Goal: Find specific page/section: Find specific page/section

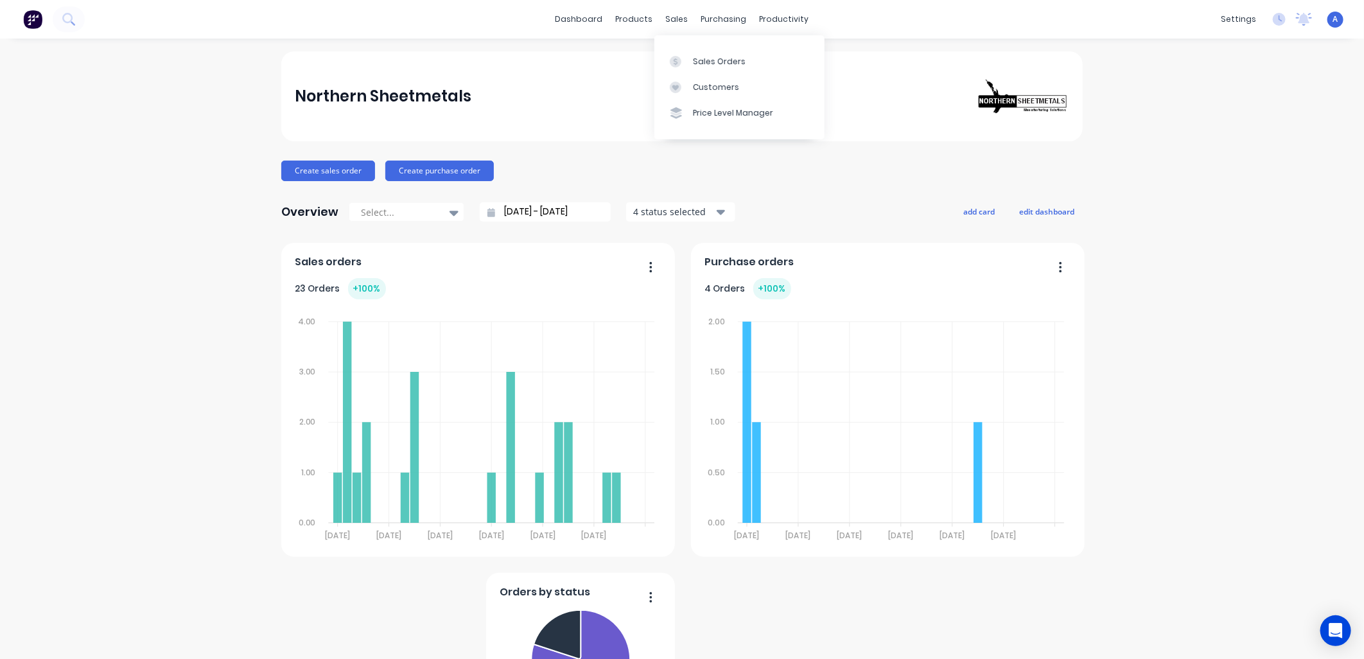
click at [688, 87] on div at bounding box center [679, 88] width 19 height 12
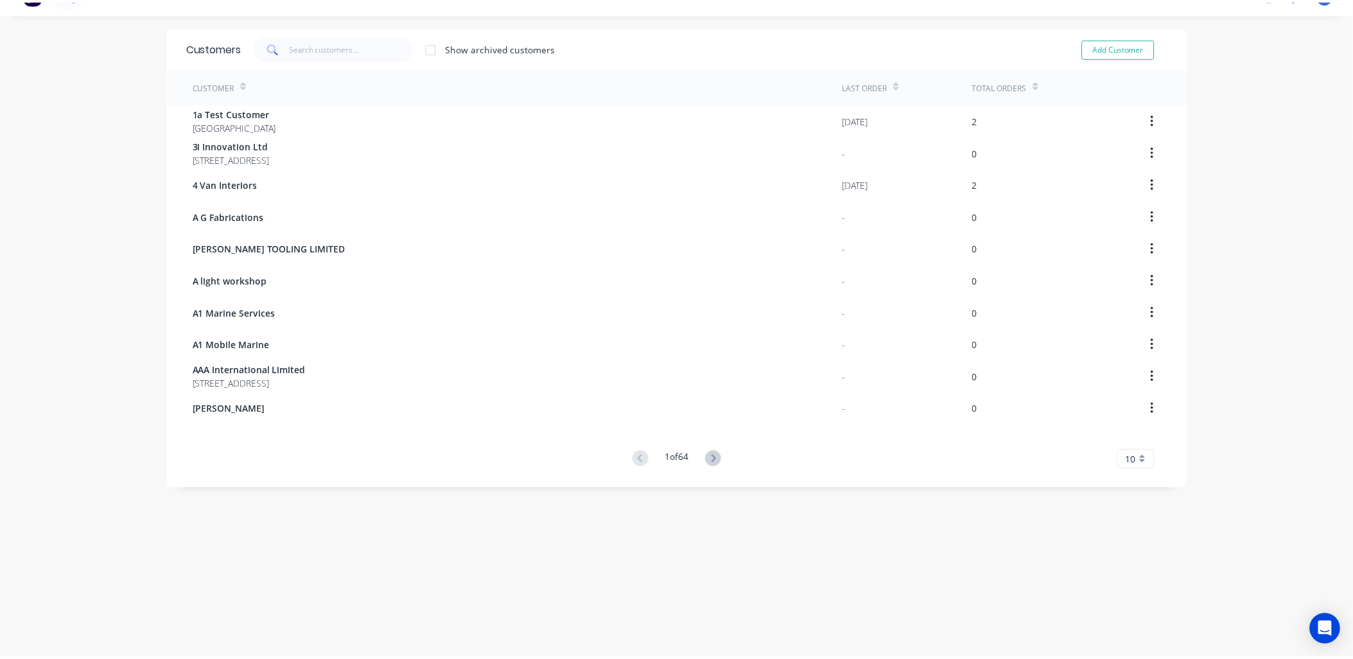
scroll to position [26, 0]
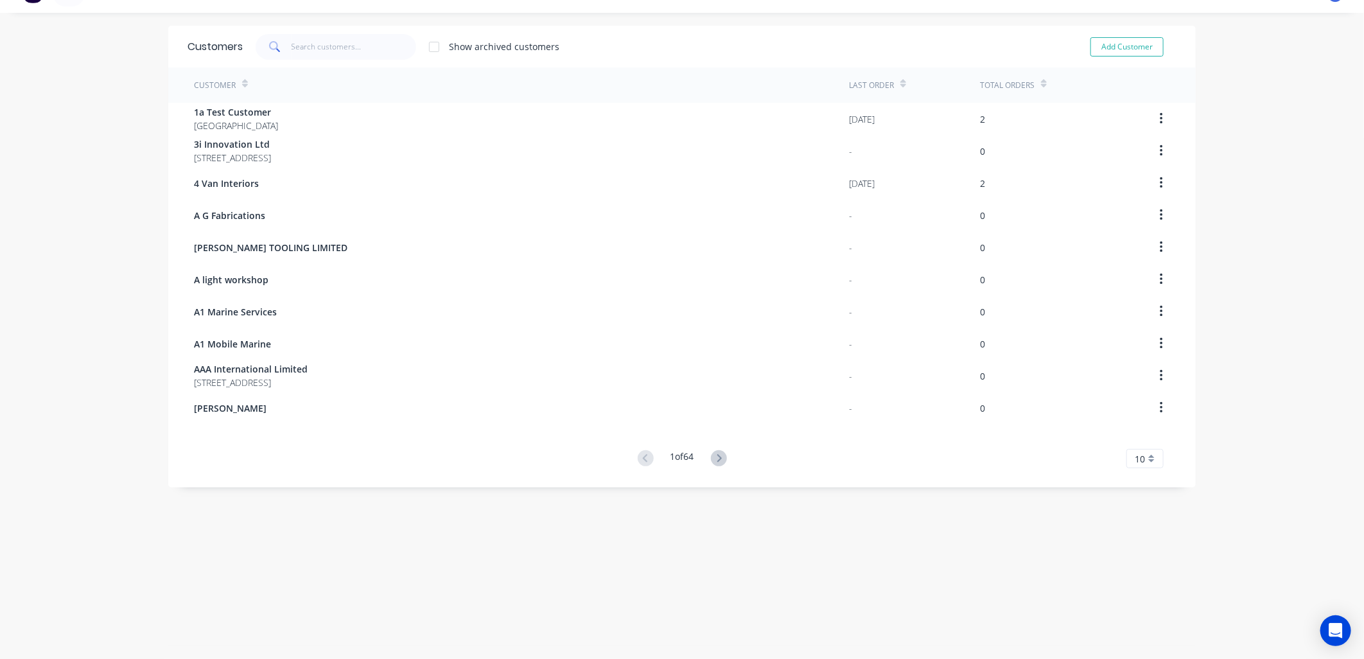
click at [716, 465] on icon at bounding box center [719, 458] width 16 height 16
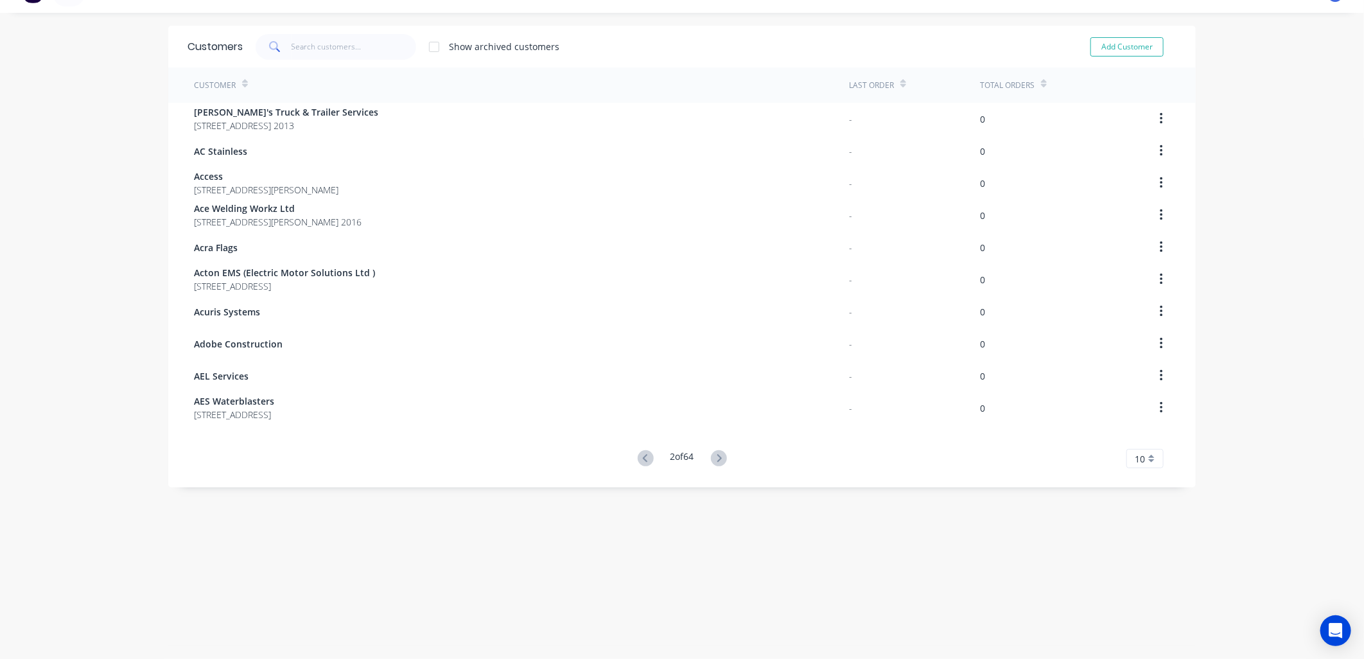
click at [716, 465] on icon at bounding box center [719, 458] width 16 height 16
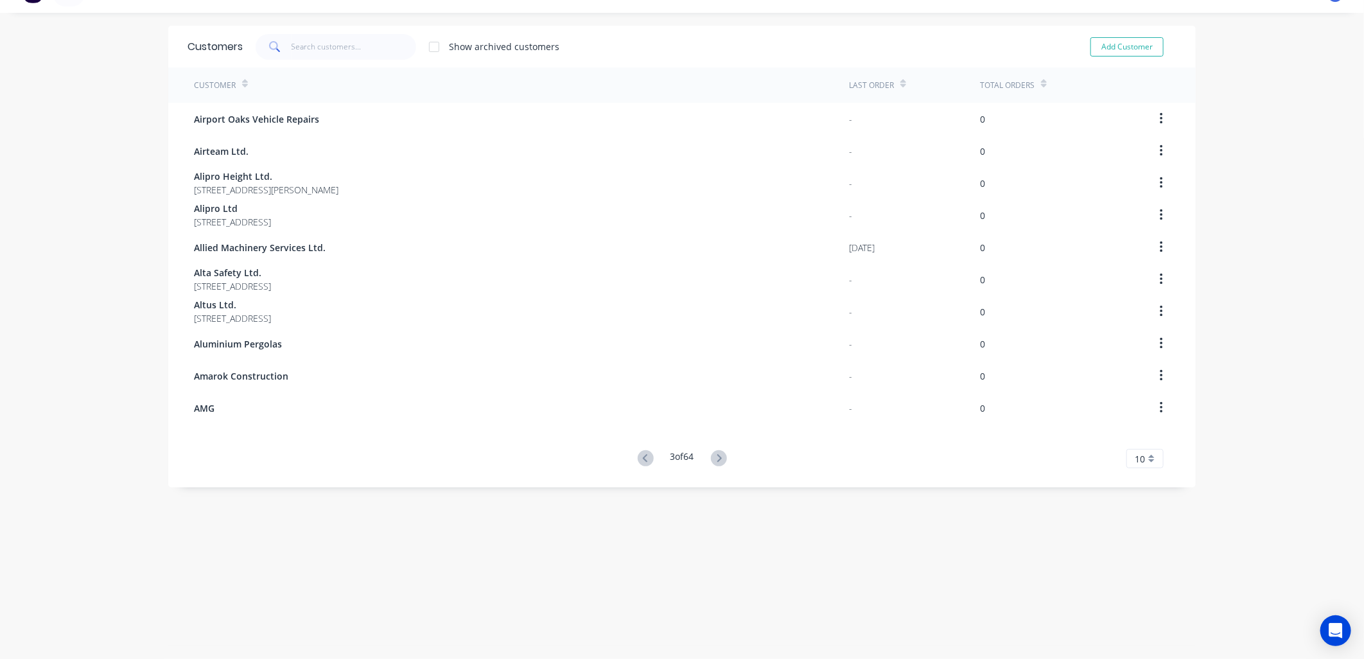
click at [716, 465] on icon at bounding box center [719, 458] width 16 height 16
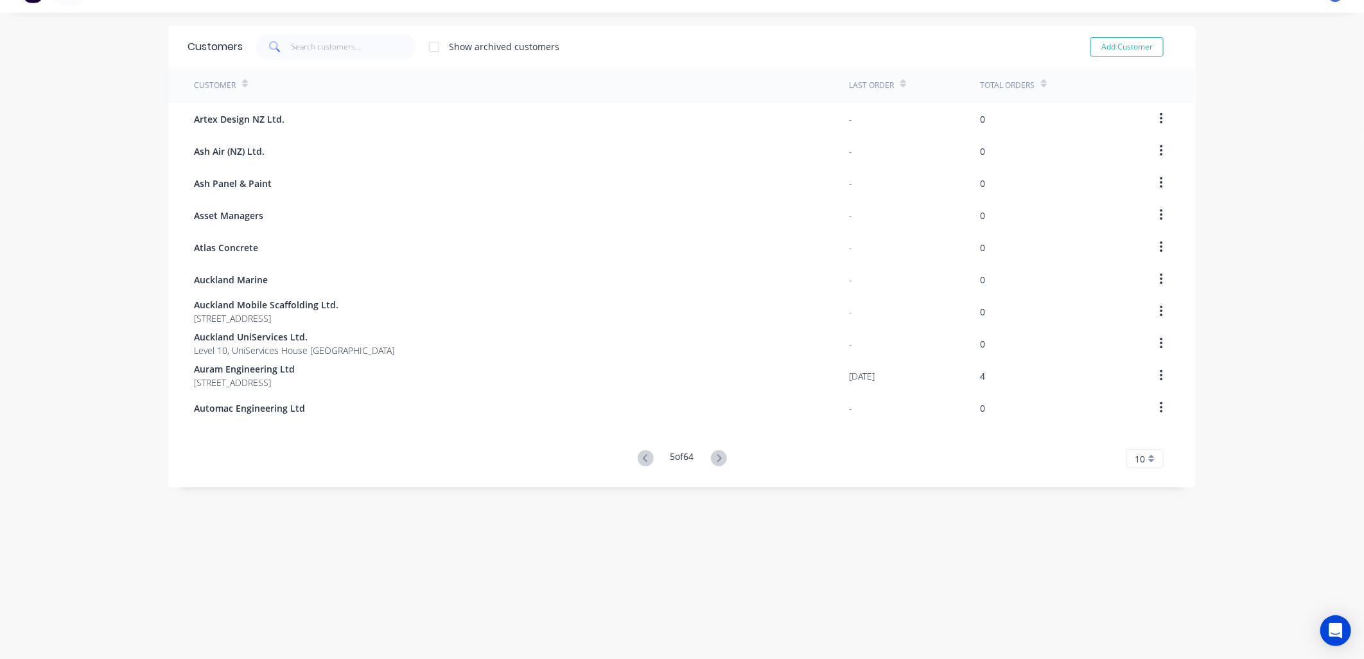
click at [716, 465] on icon at bounding box center [719, 458] width 16 height 16
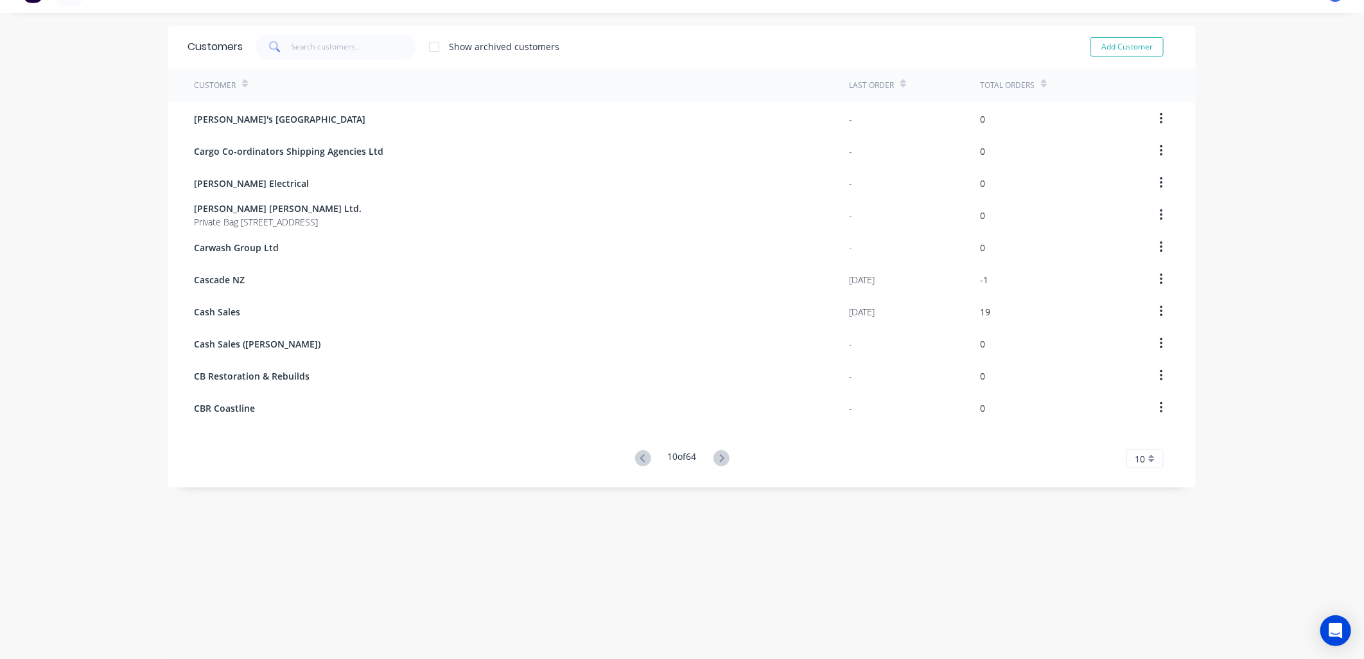
click at [716, 465] on icon at bounding box center [722, 458] width 16 height 16
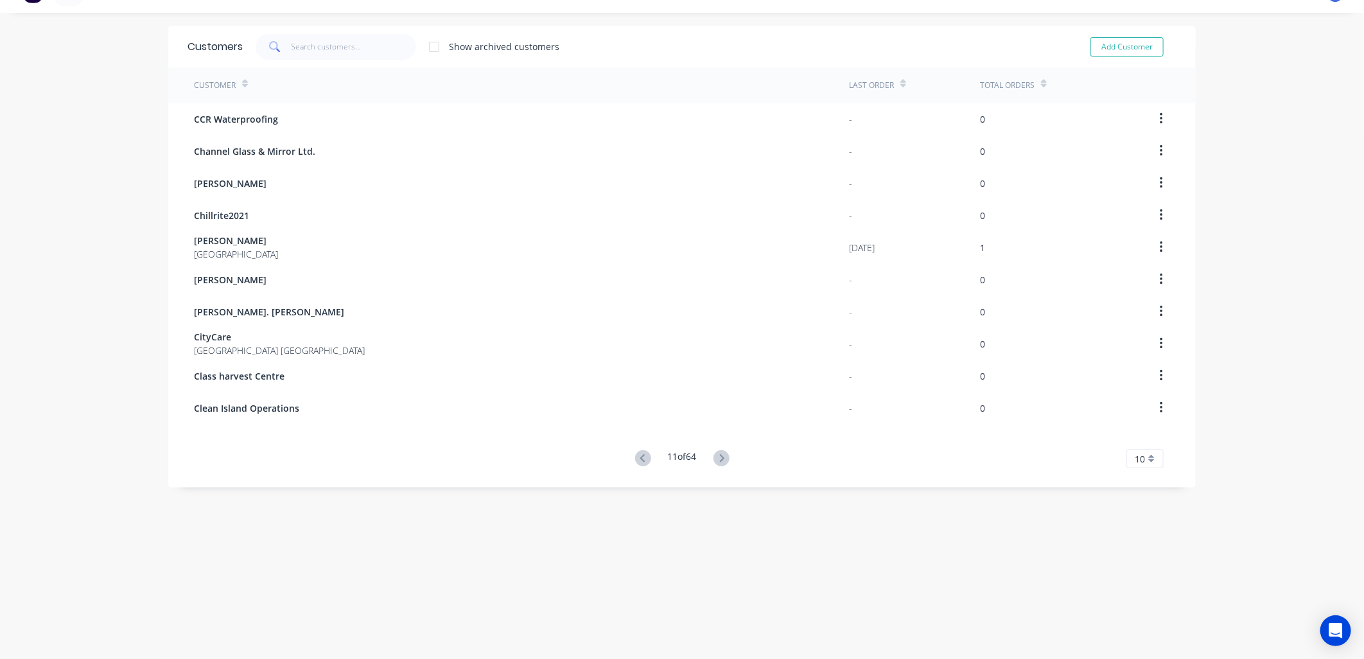
click at [716, 465] on icon at bounding box center [722, 458] width 16 height 16
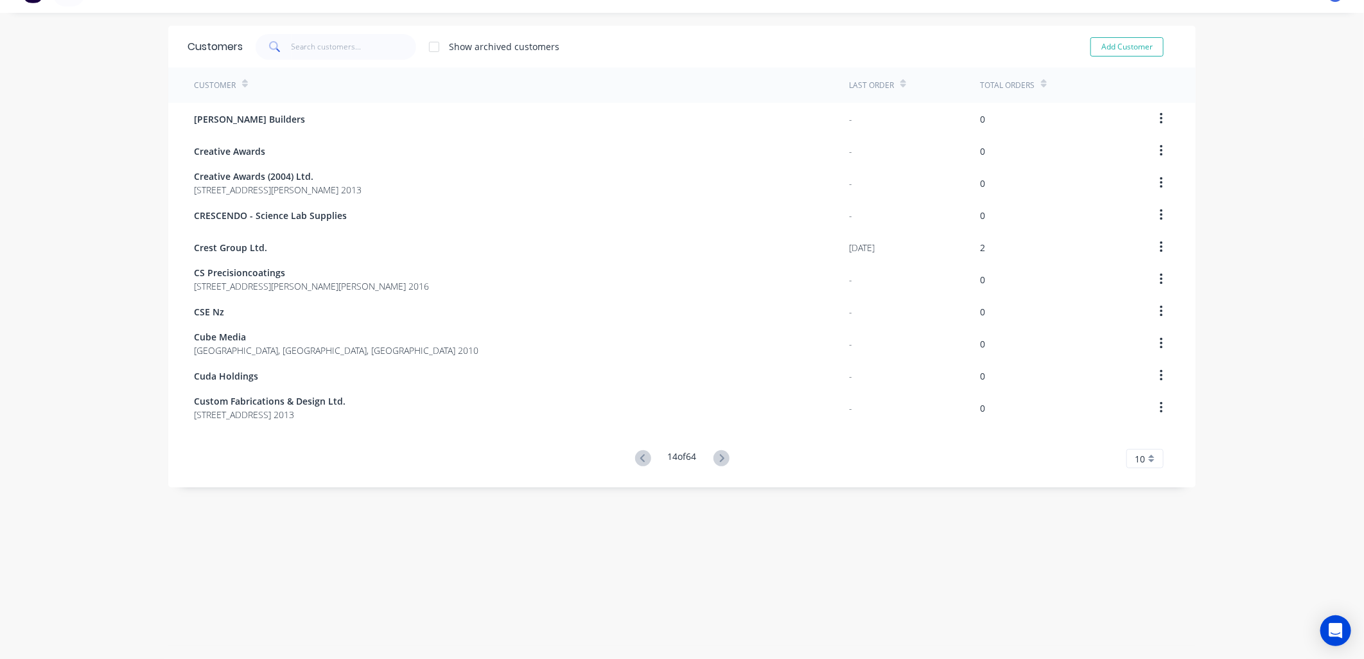
click at [716, 465] on icon at bounding box center [722, 458] width 16 height 16
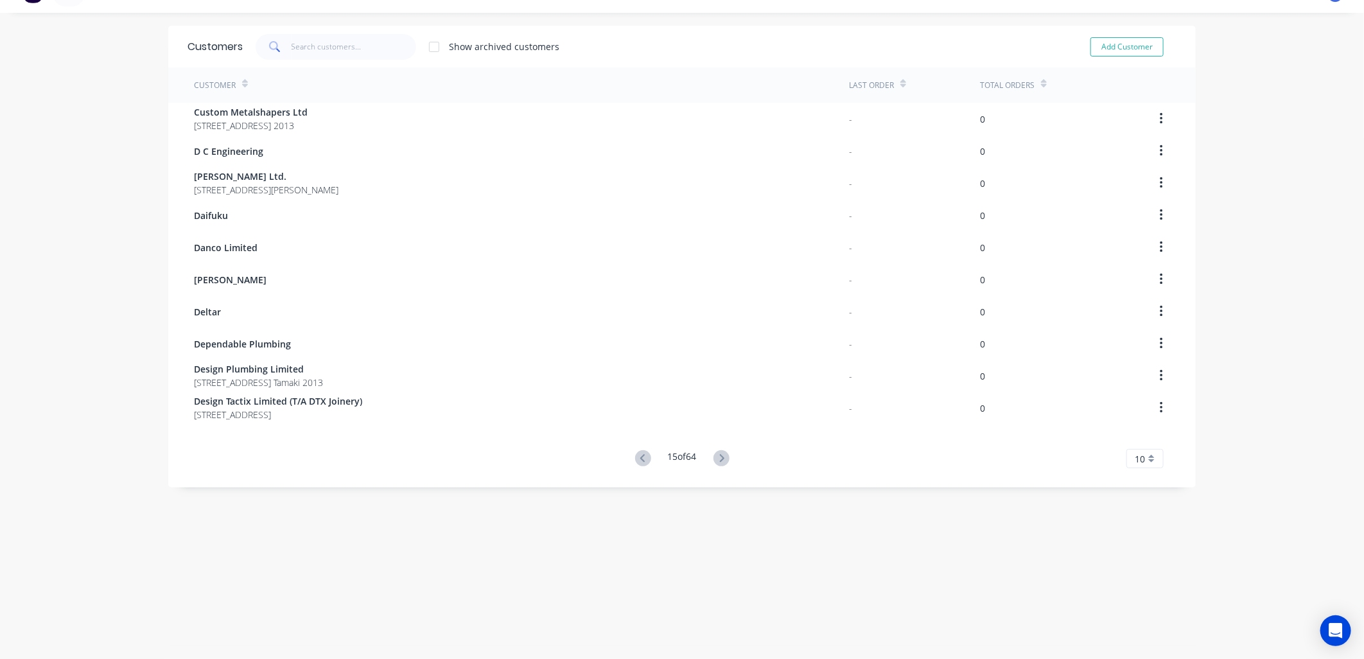
click at [716, 465] on icon at bounding box center [722, 458] width 16 height 16
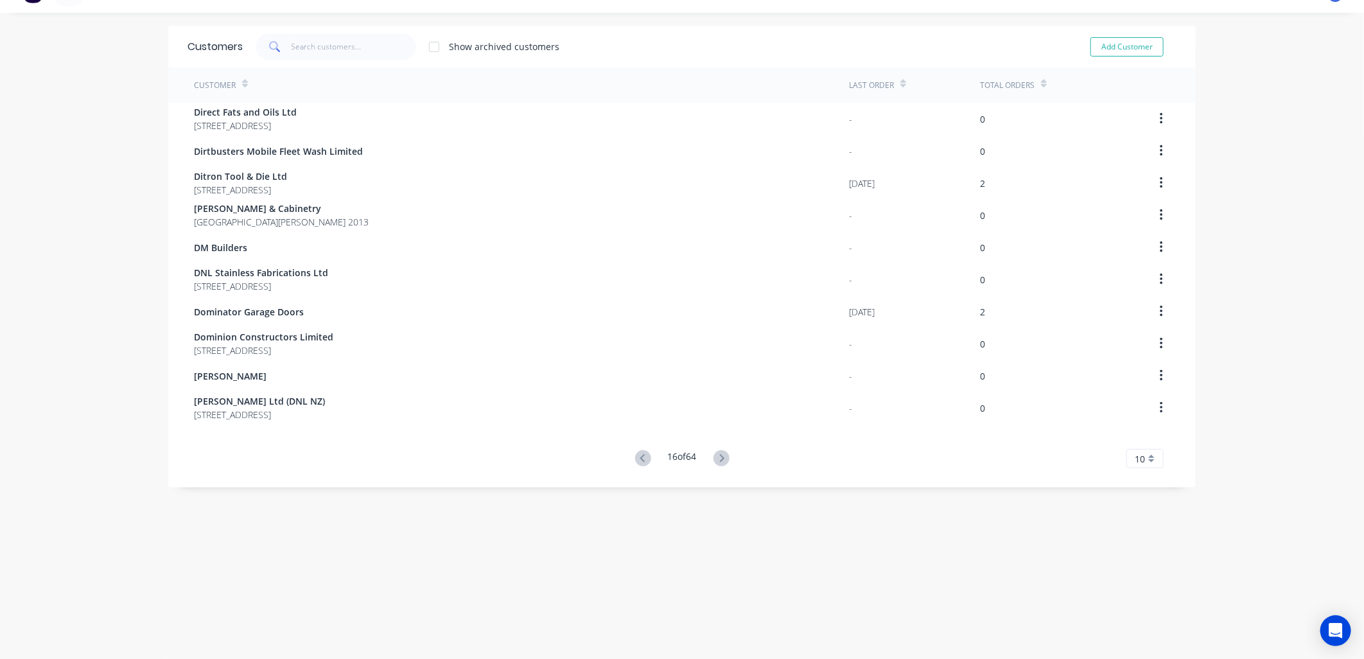
click at [716, 465] on icon at bounding box center [722, 458] width 16 height 16
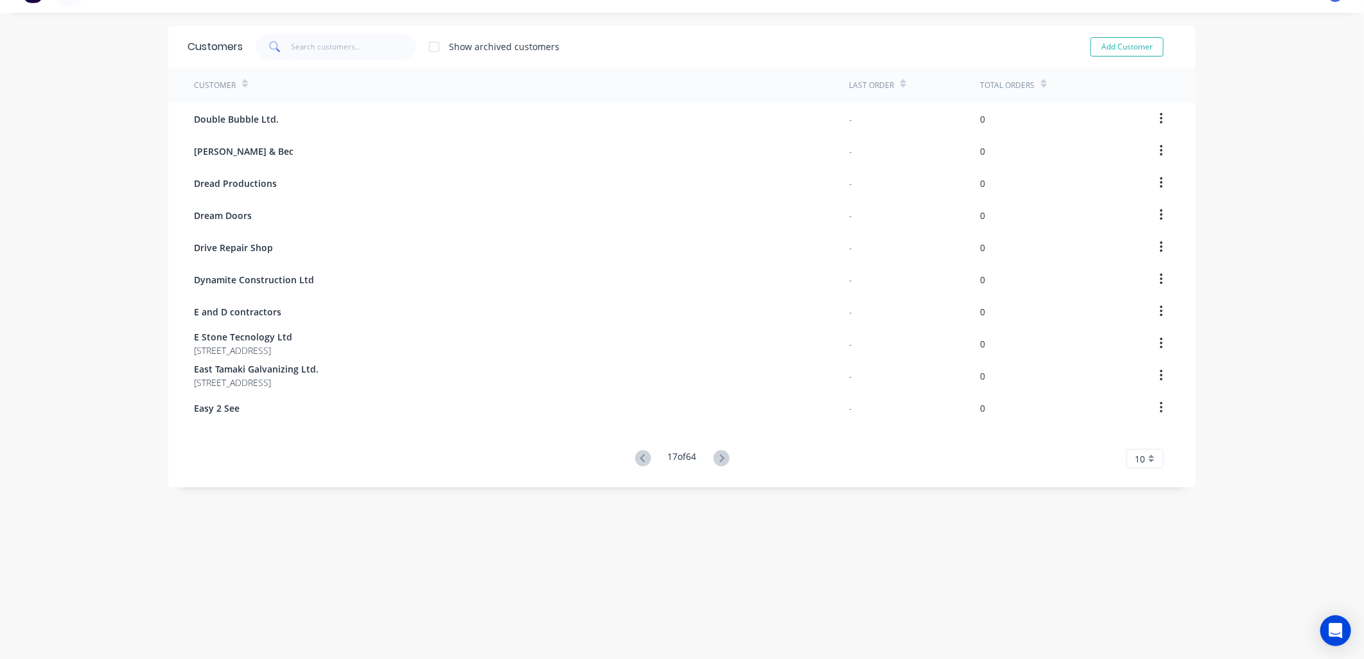
click at [716, 465] on icon at bounding box center [722, 458] width 16 height 16
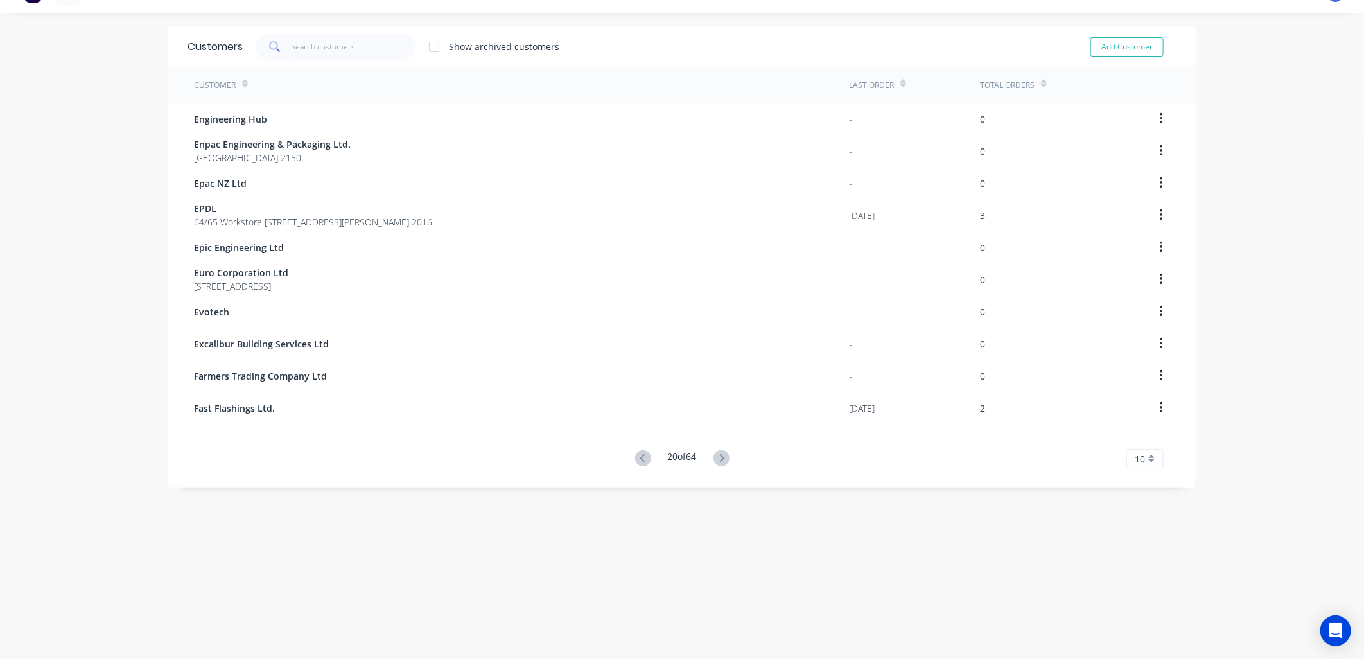
click at [716, 465] on icon at bounding box center [722, 458] width 16 height 16
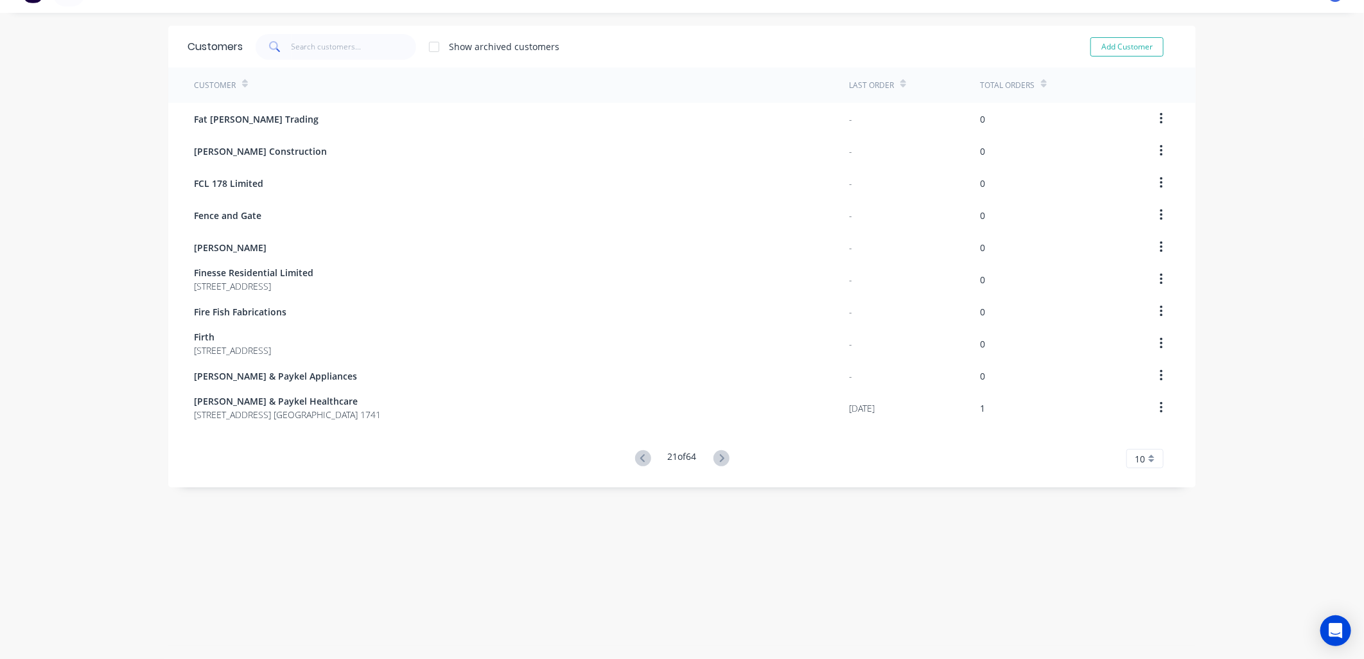
click at [716, 465] on icon at bounding box center [722, 458] width 16 height 16
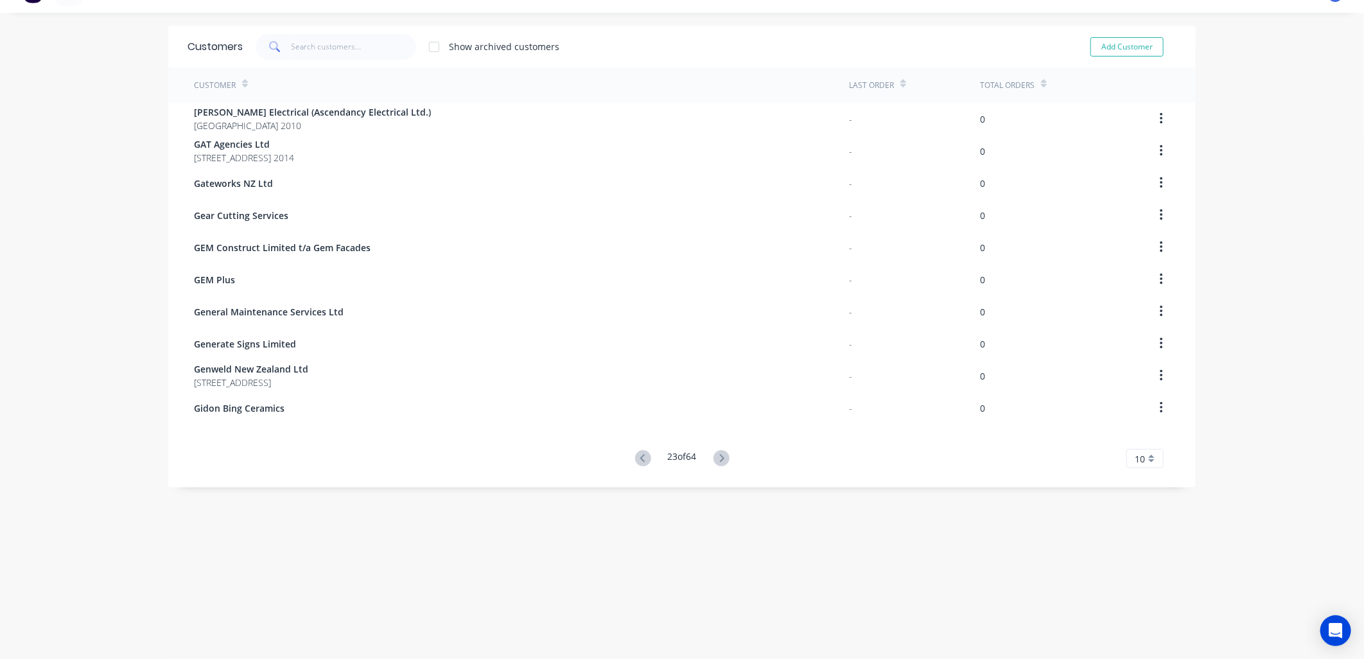
click at [716, 465] on icon at bounding box center [722, 458] width 16 height 16
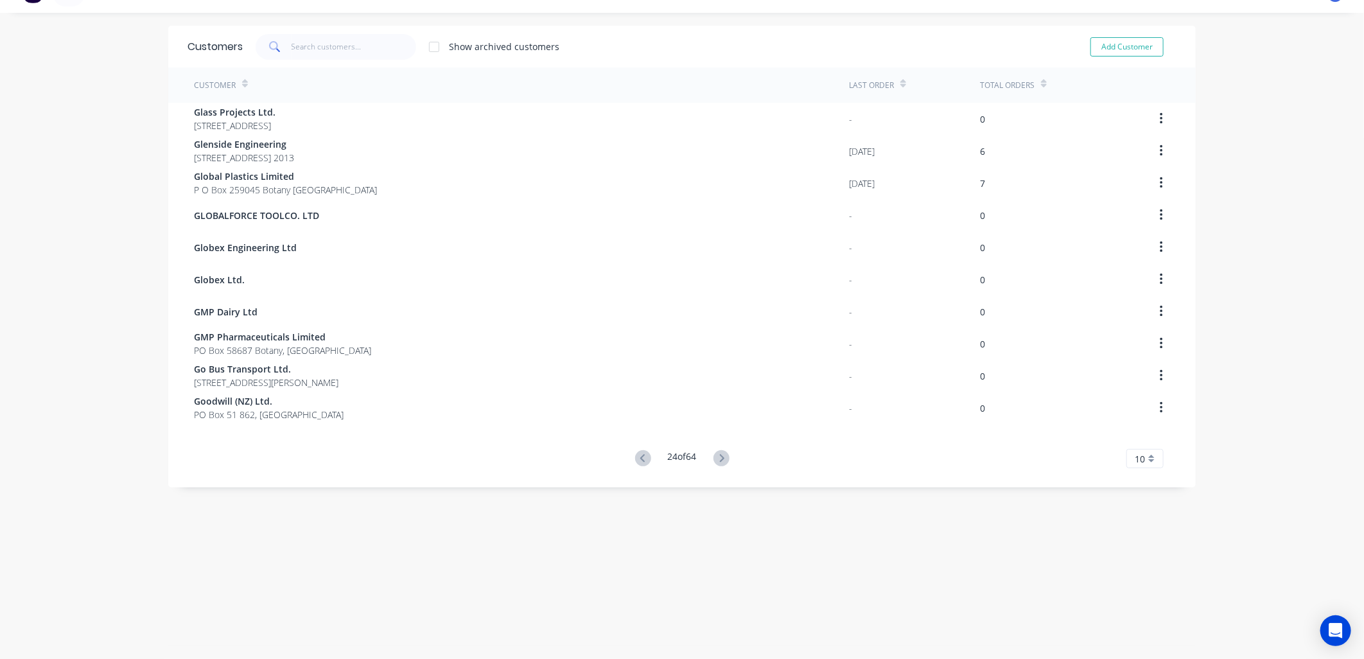
click at [718, 464] on icon at bounding box center [722, 458] width 16 height 16
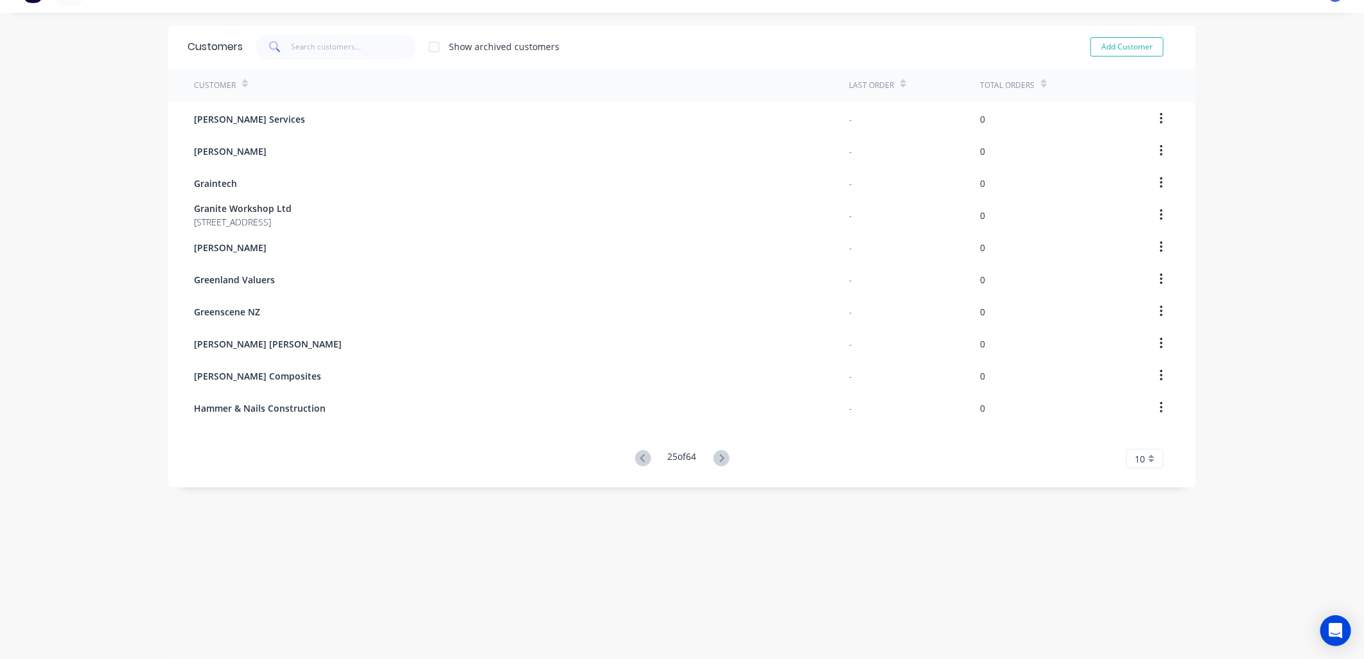
click at [719, 460] on icon at bounding box center [721, 458] width 4 height 8
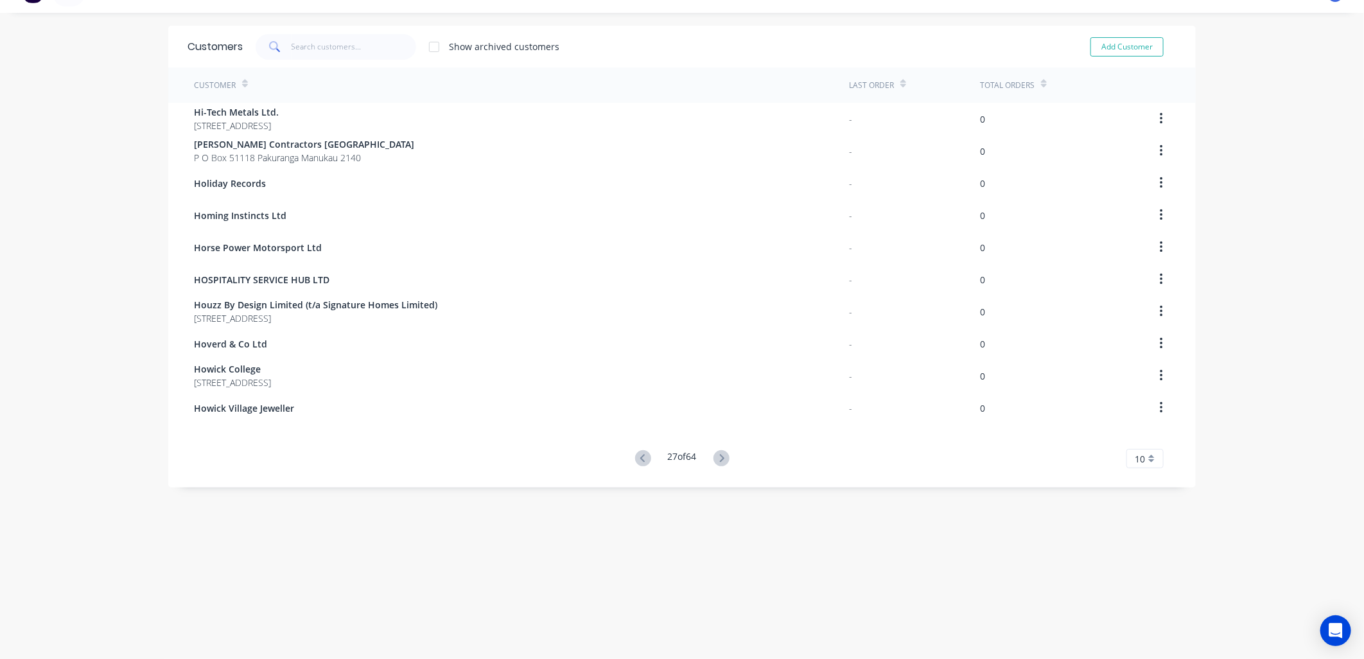
click at [719, 460] on icon at bounding box center [721, 458] width 4 height 8
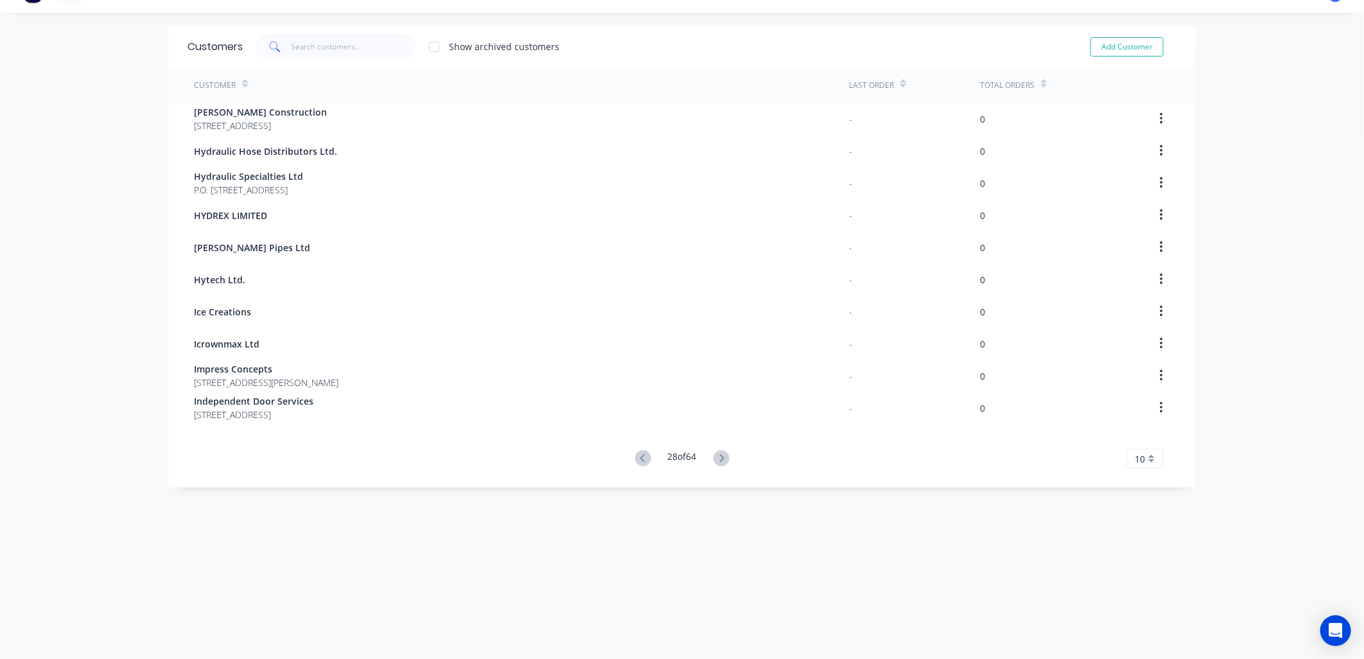
click at [719, 460] on icon at bounding box center [721, 458] width 4 height 8
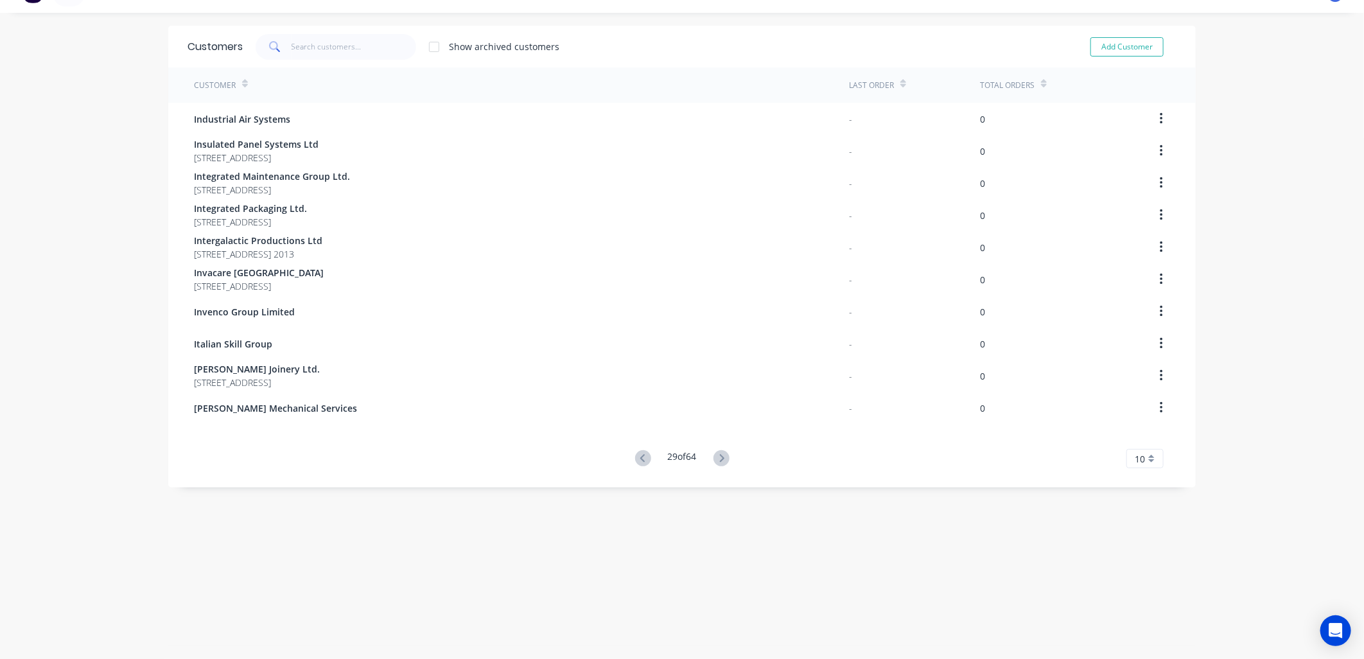
click at [719, 460] on icon at bounding box center [721, 458] width 4 height 8
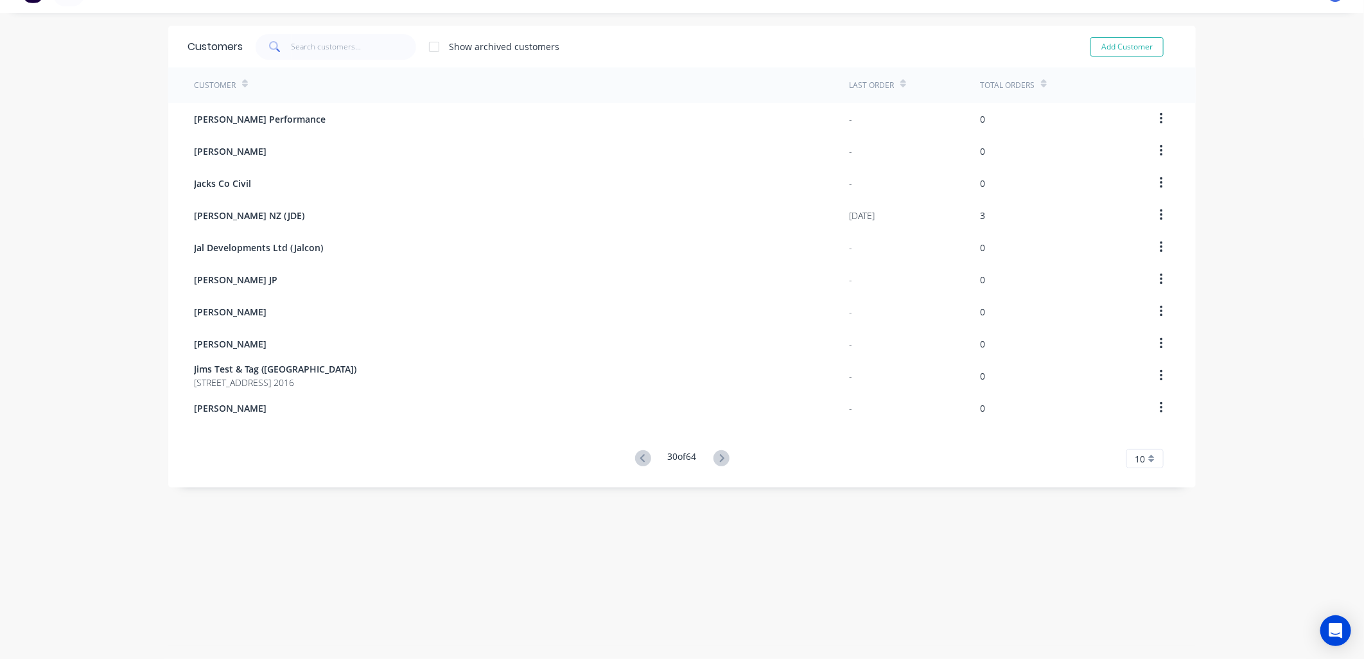
click at [719, 460] on icon at bounding box center [721, 458] width 4 height 8
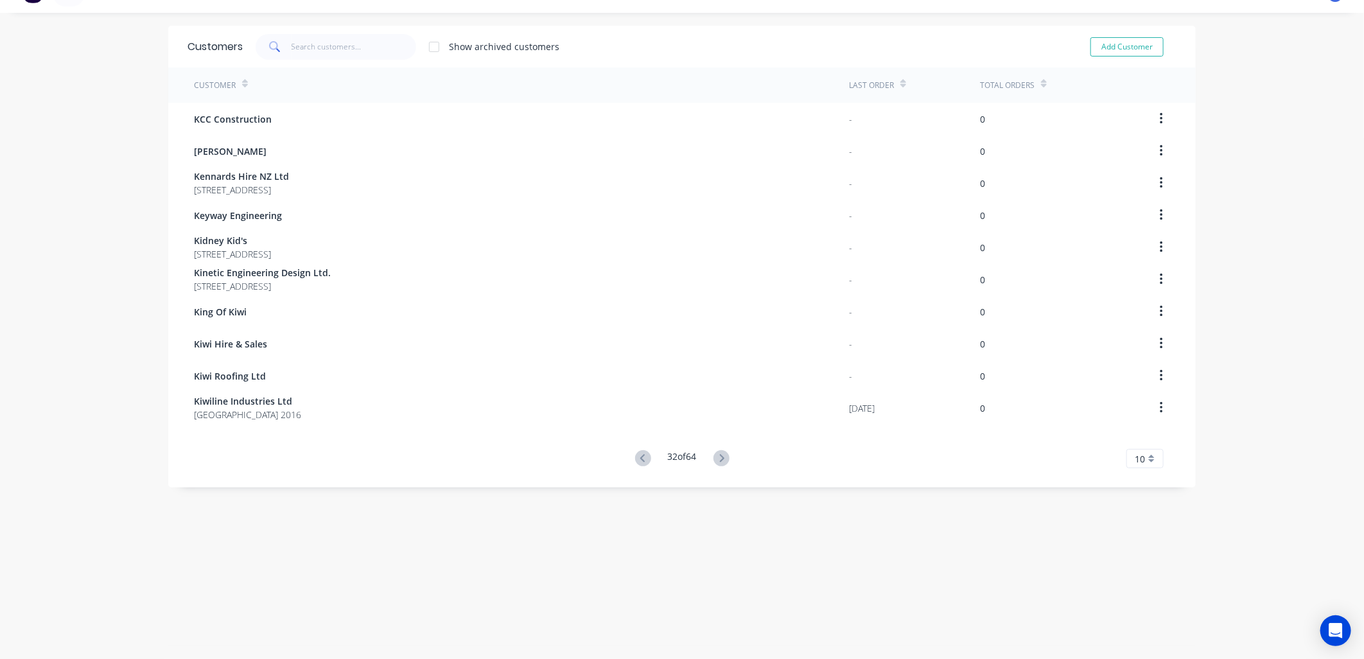
click at [719, 460] on icon at bounding box center [721, 458] width 4 height 8
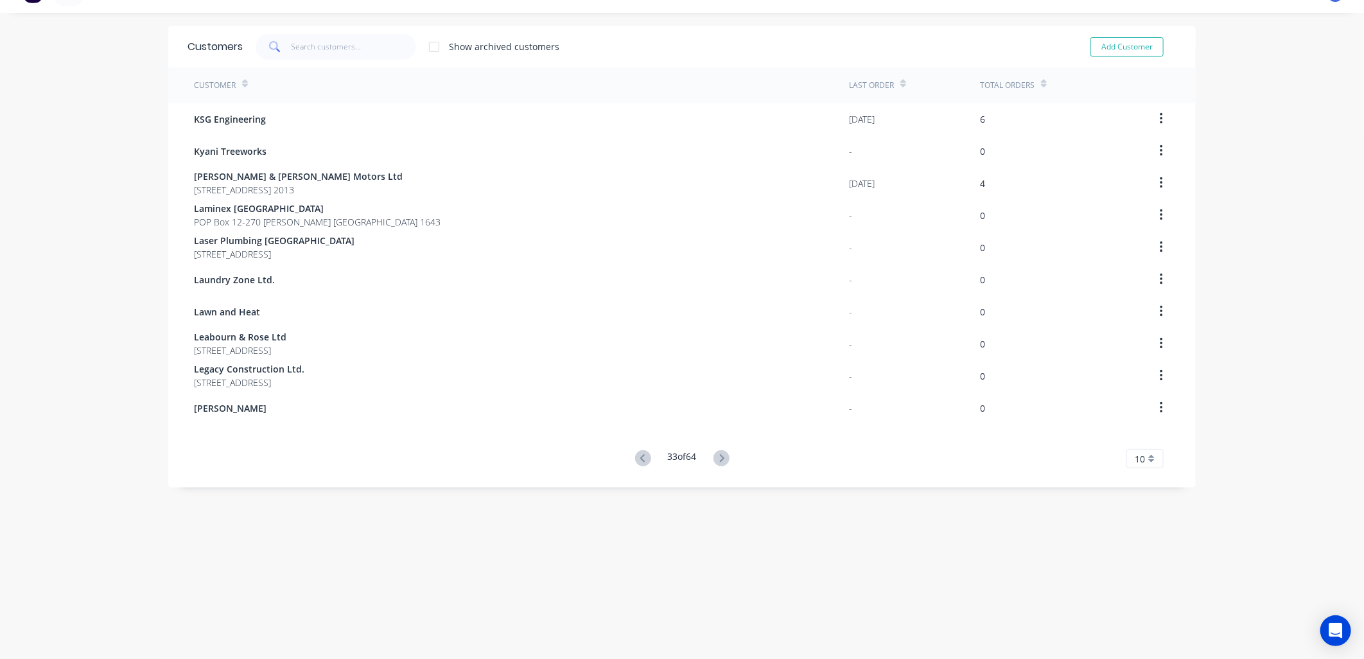
click at [719, 460] on icon at bounding box center [721, 458] width 4 height 8
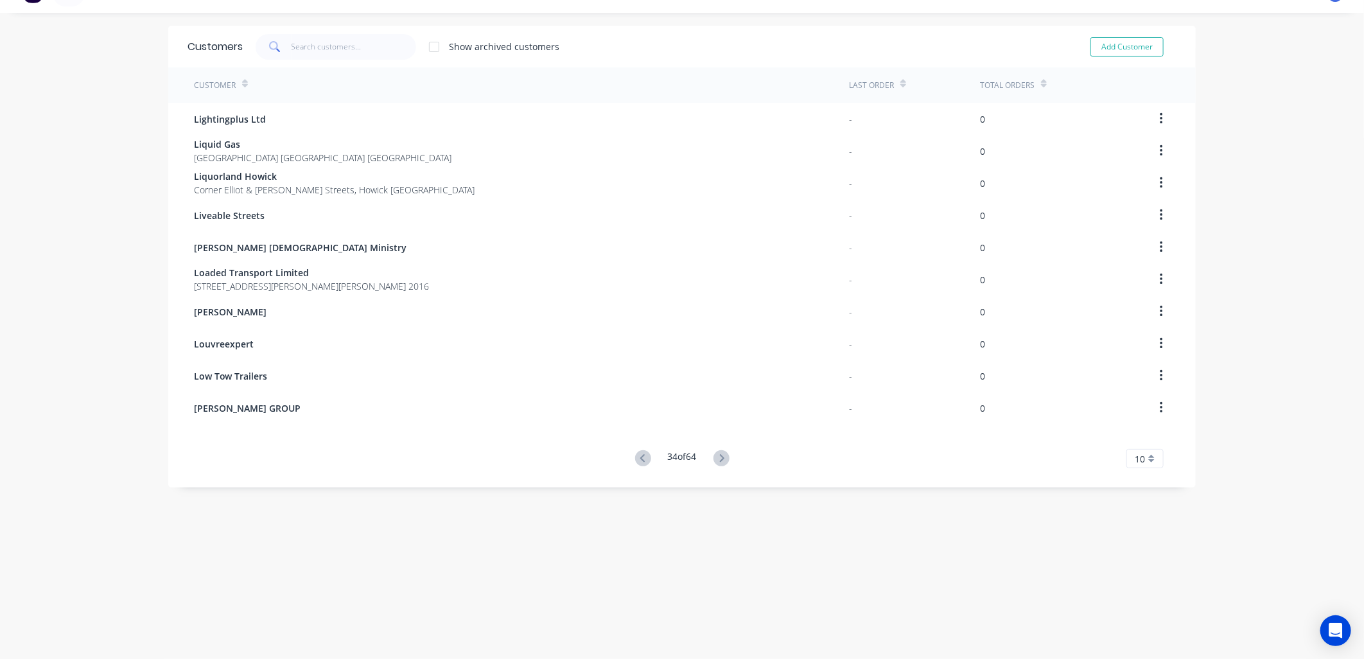
click at [716, 460] on icon at bounding box center [722, 458] width 16 height 16
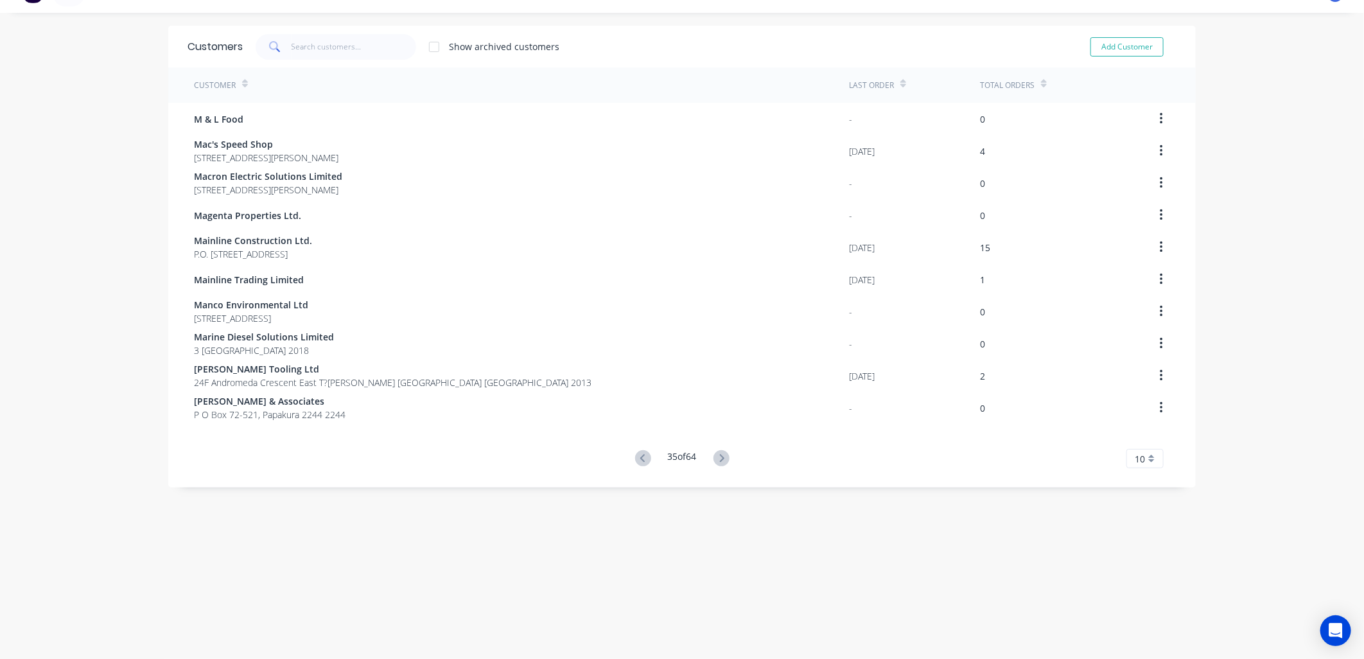
click at [716, 460] on icon at bounding box center [722, 458] width 16 height 16
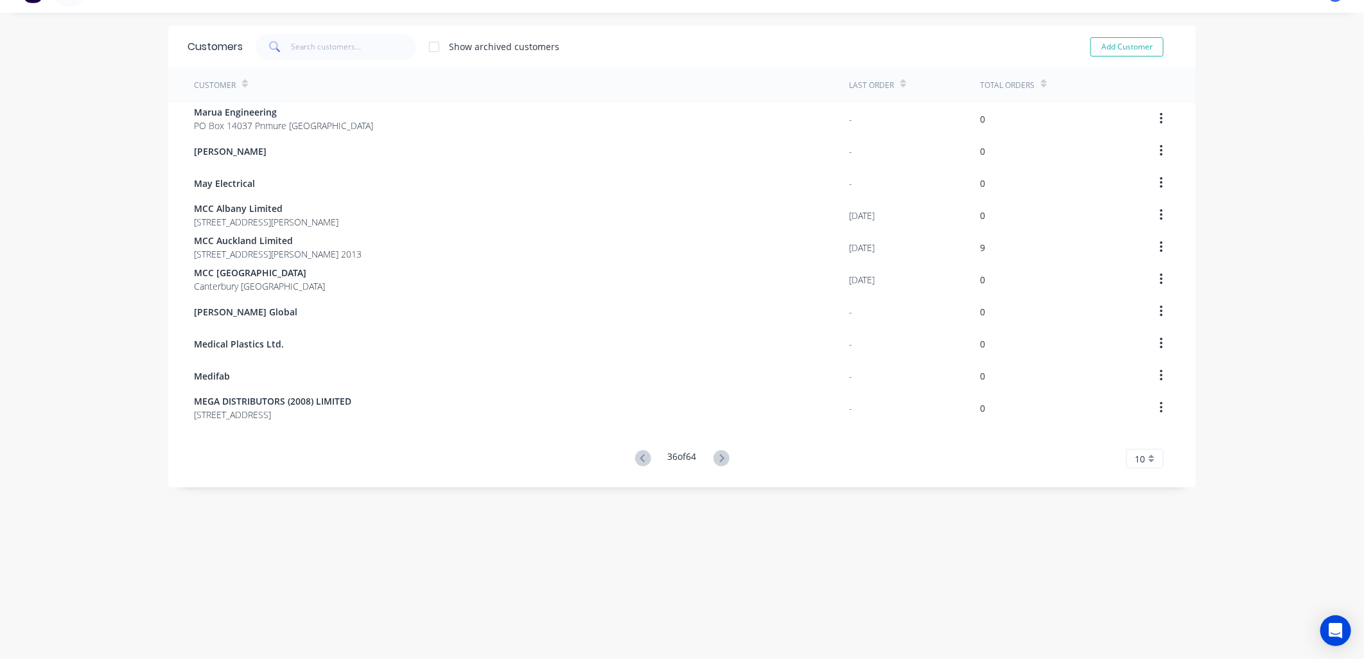
click at [716, 460] on icon at bounding box center [722, 458] width 16 height 16
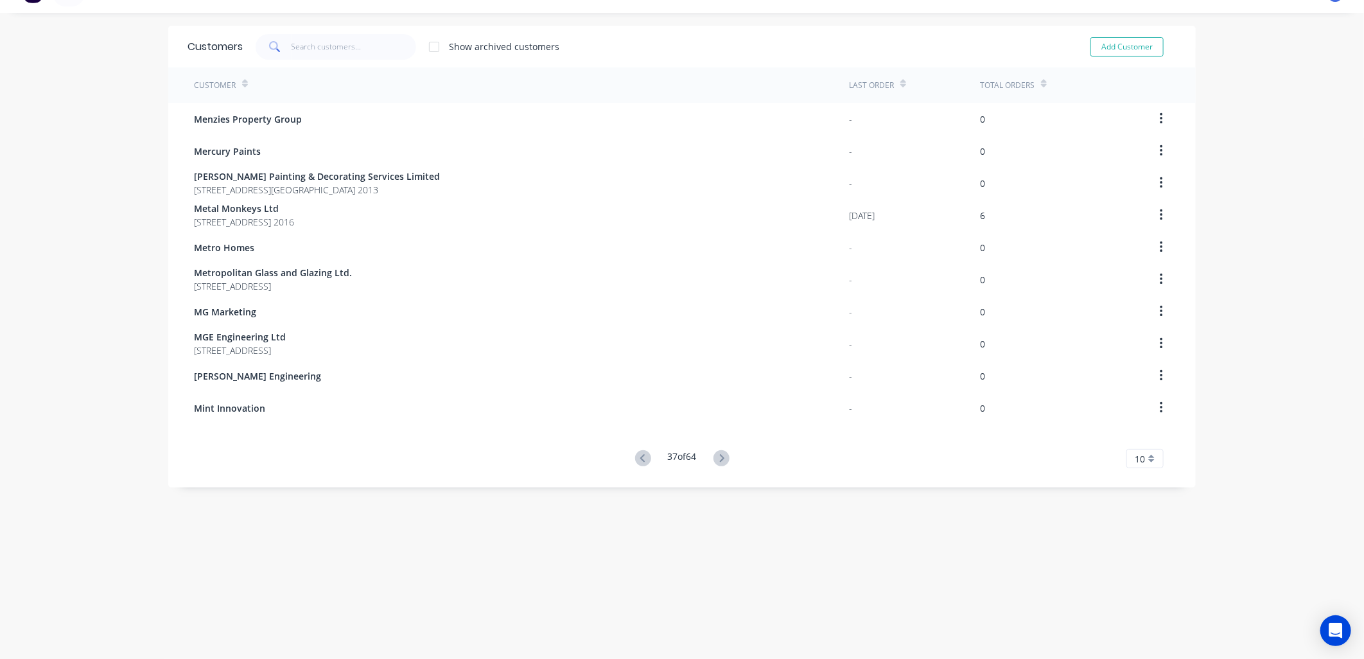
click at [718, 459] on icon at bounding box center [722, 458] width 16 height 16
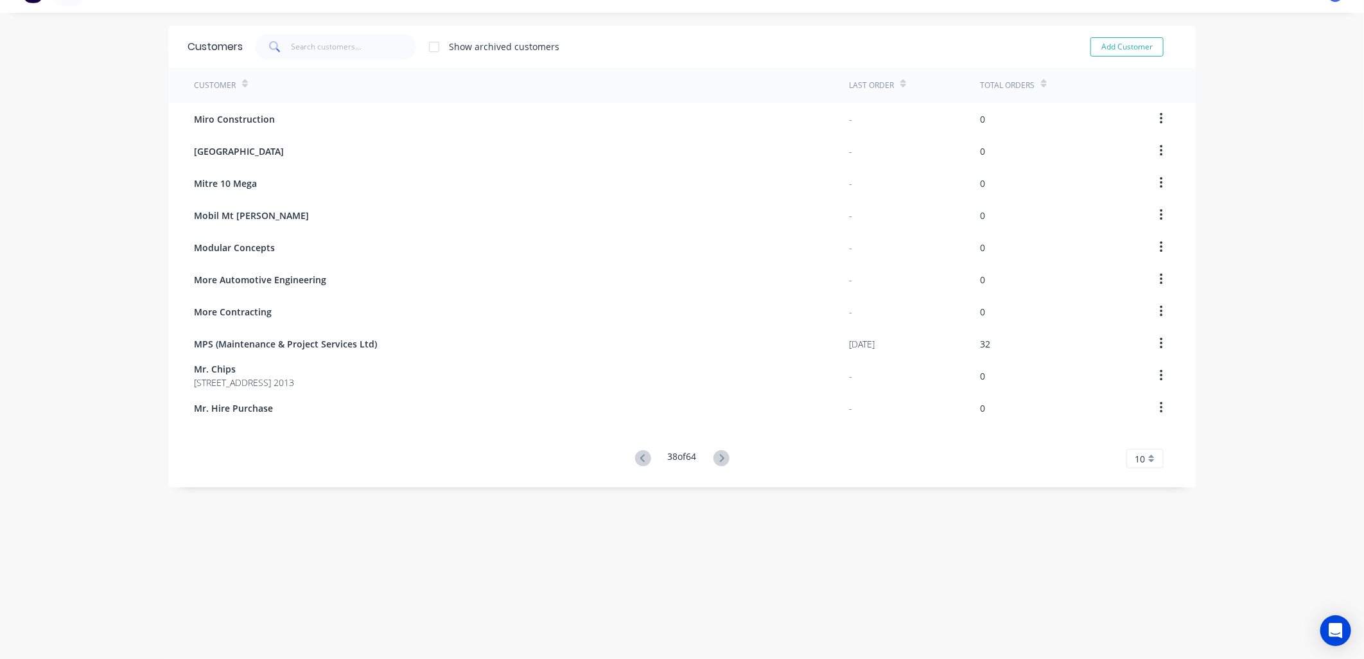
click at [718, 459] on icon at bounding box center [722, 458] width 16 height 16
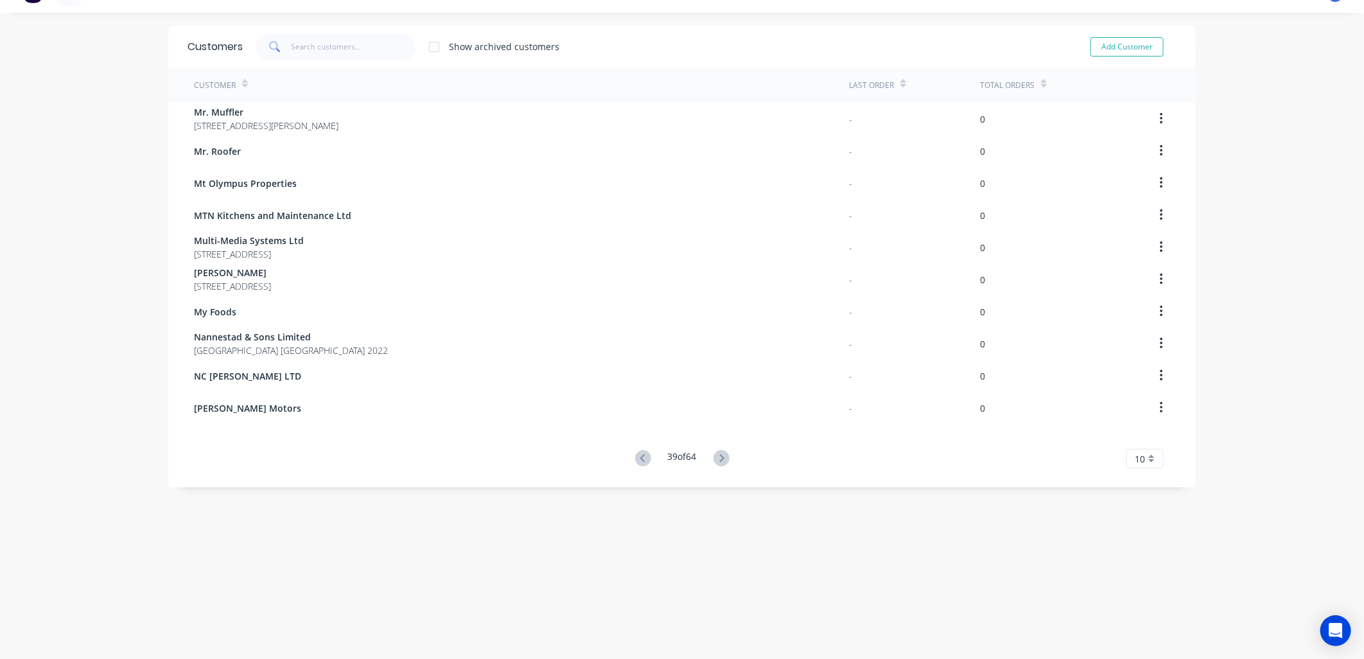
click at [715, 461] on icon at bounding box center [722, 458] width 16 height 16
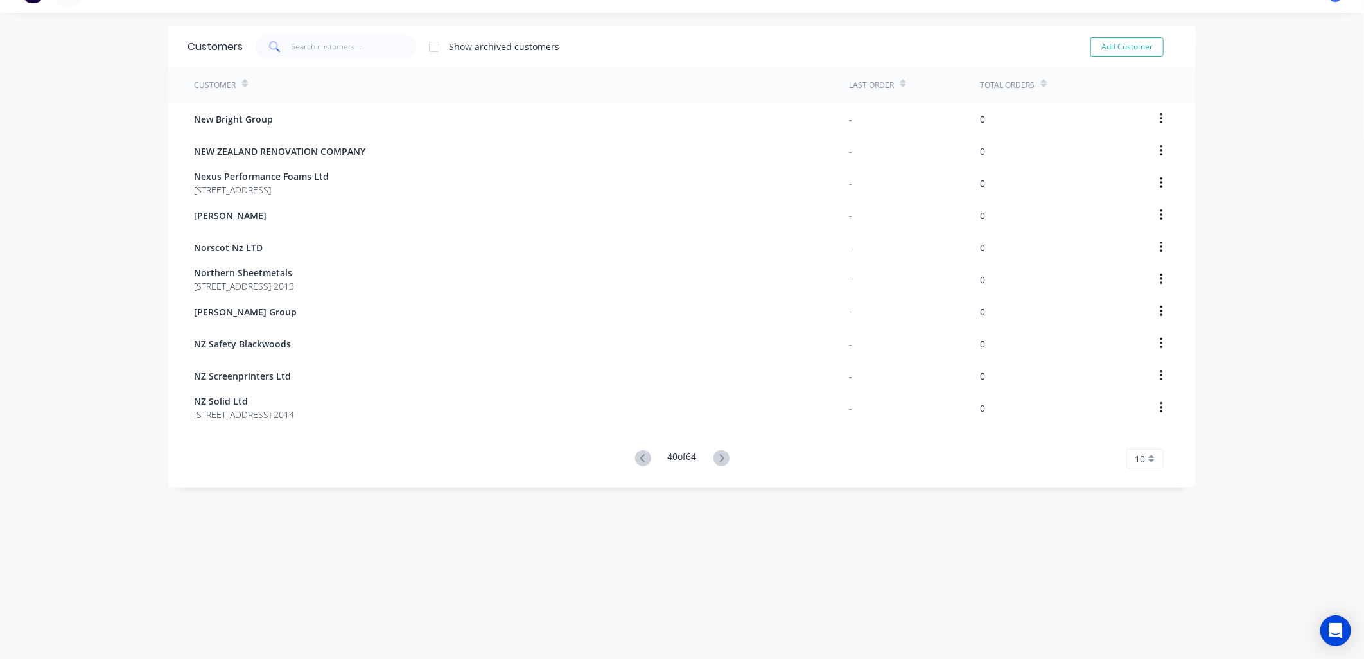
click at [715, 461] on icon at bounding box center [722, 458] width 16 height 16
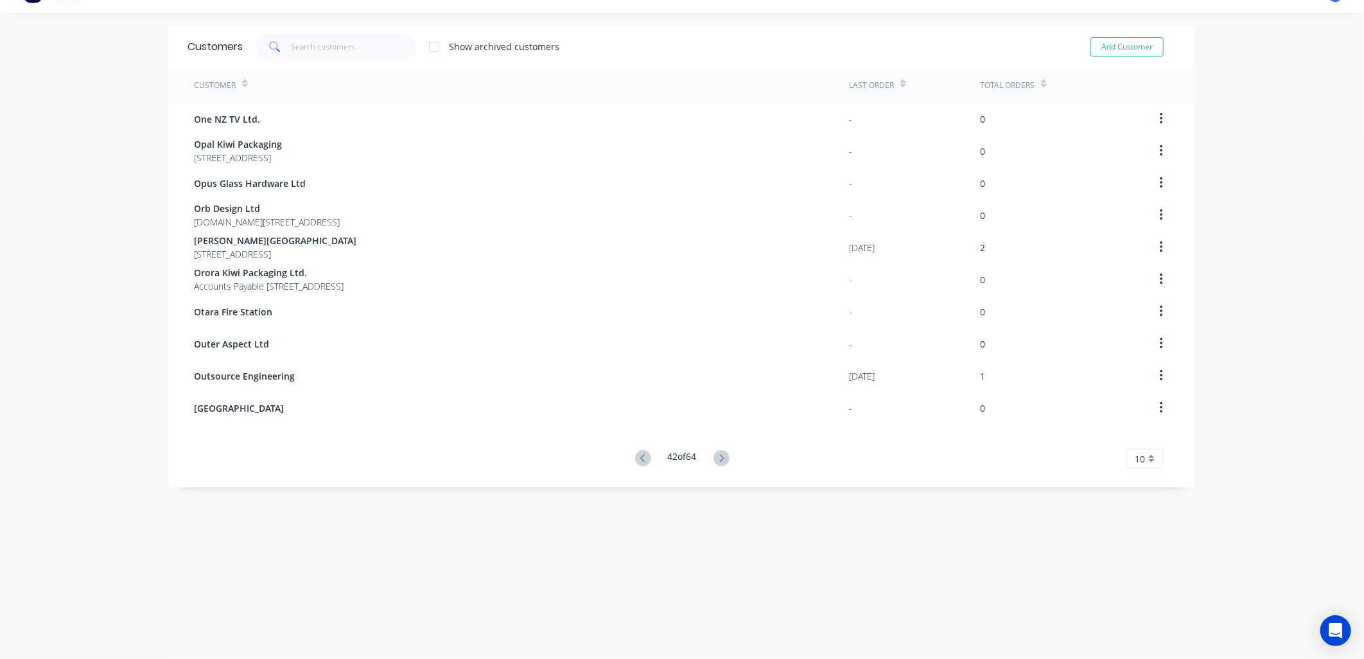
click at [719, 461] on icon at bounding box center [721, 458] width 4 height 8
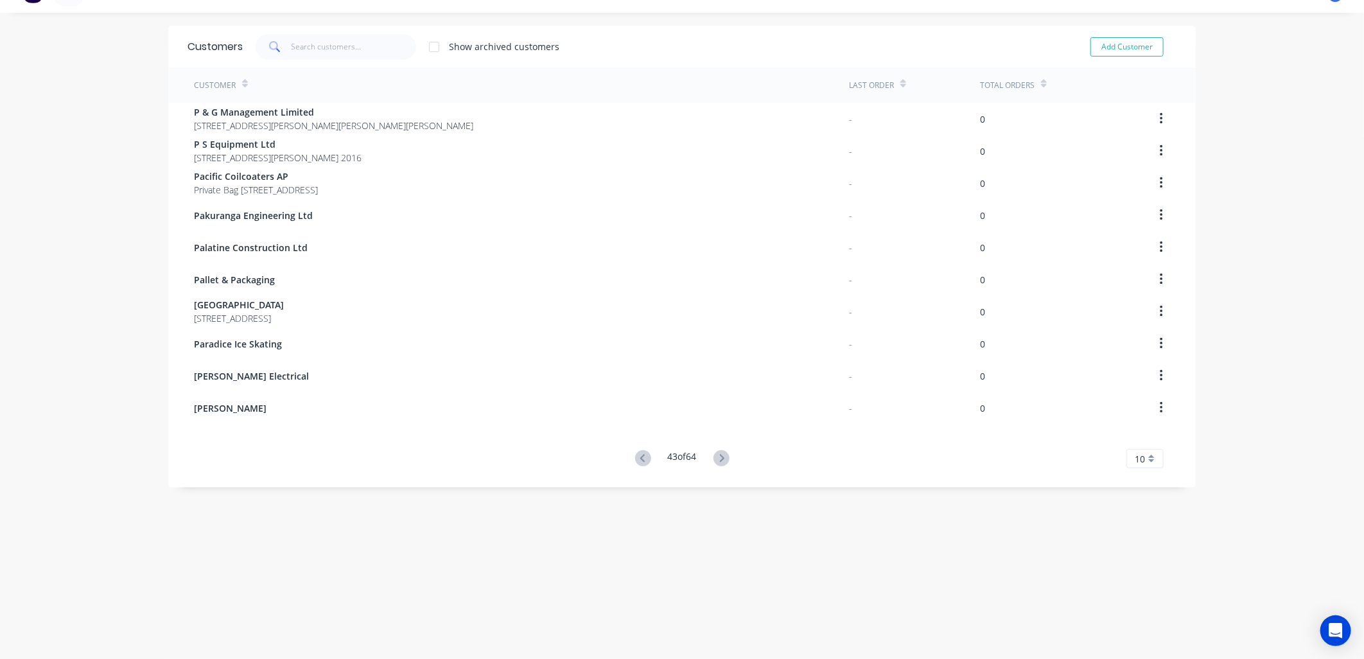
click at [719, 461] on icon at bounding box center [721, 458] width 4 height 8
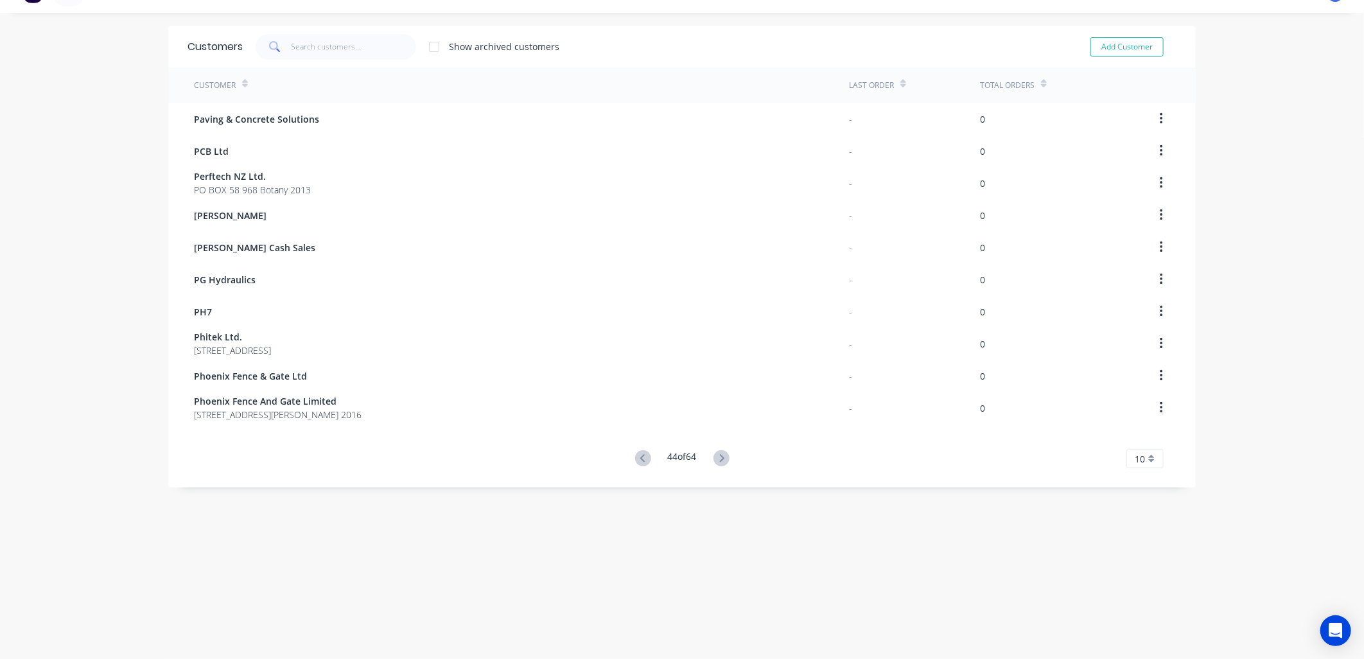
click at [719, 461] on icon at bounding box center [721, 458] width 4 height 8
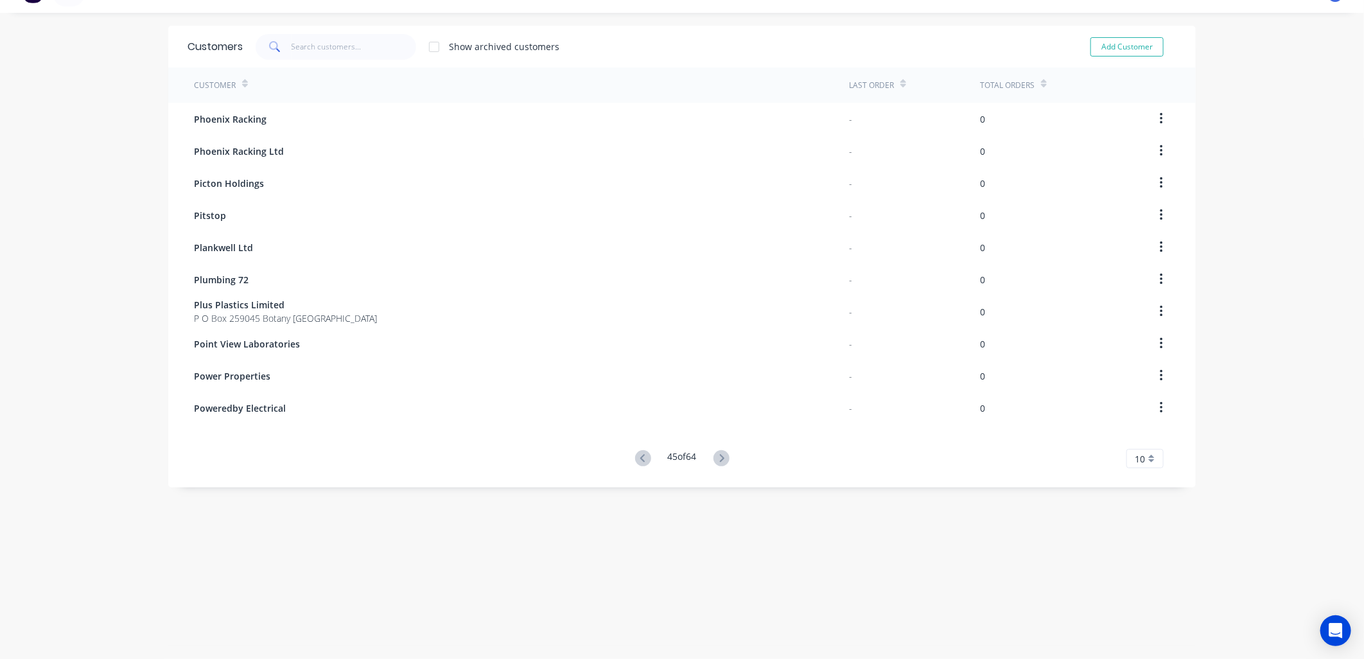
click at [719, 461] on icon at bounding box center [721, 458] width 4 height 8
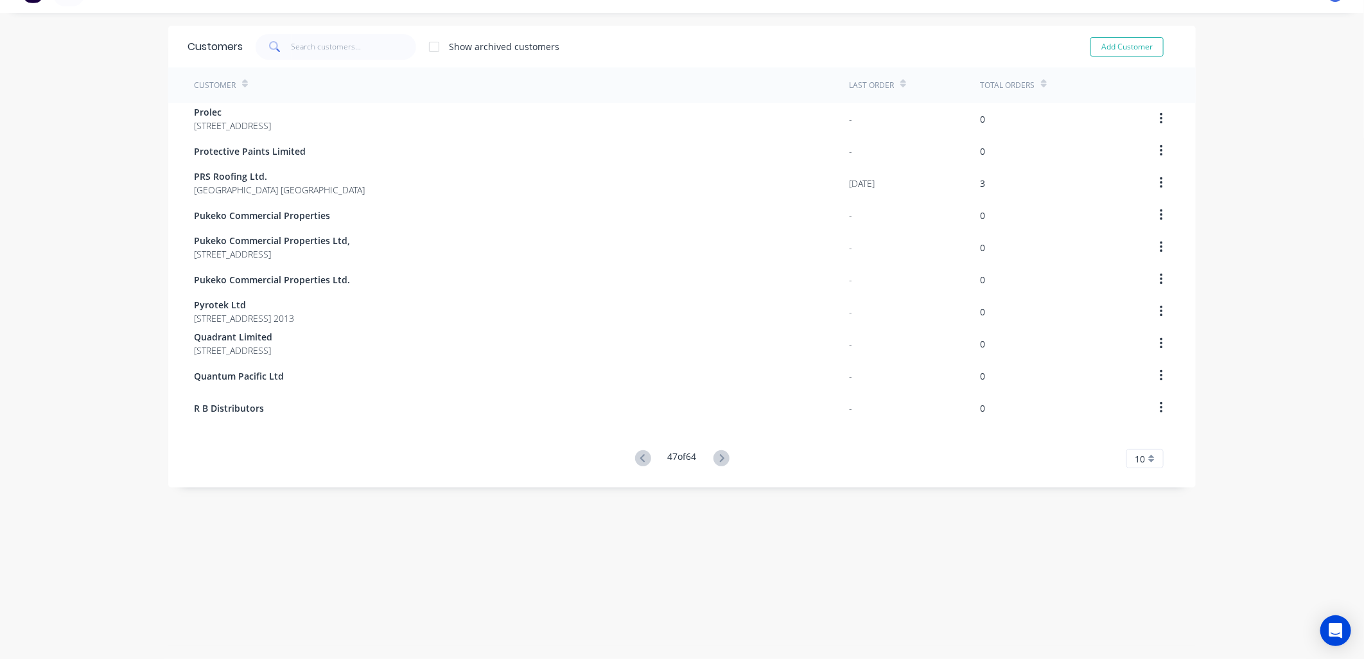
click at [719, 461] on icon at bounding box center [721, 458] width 4 height 8
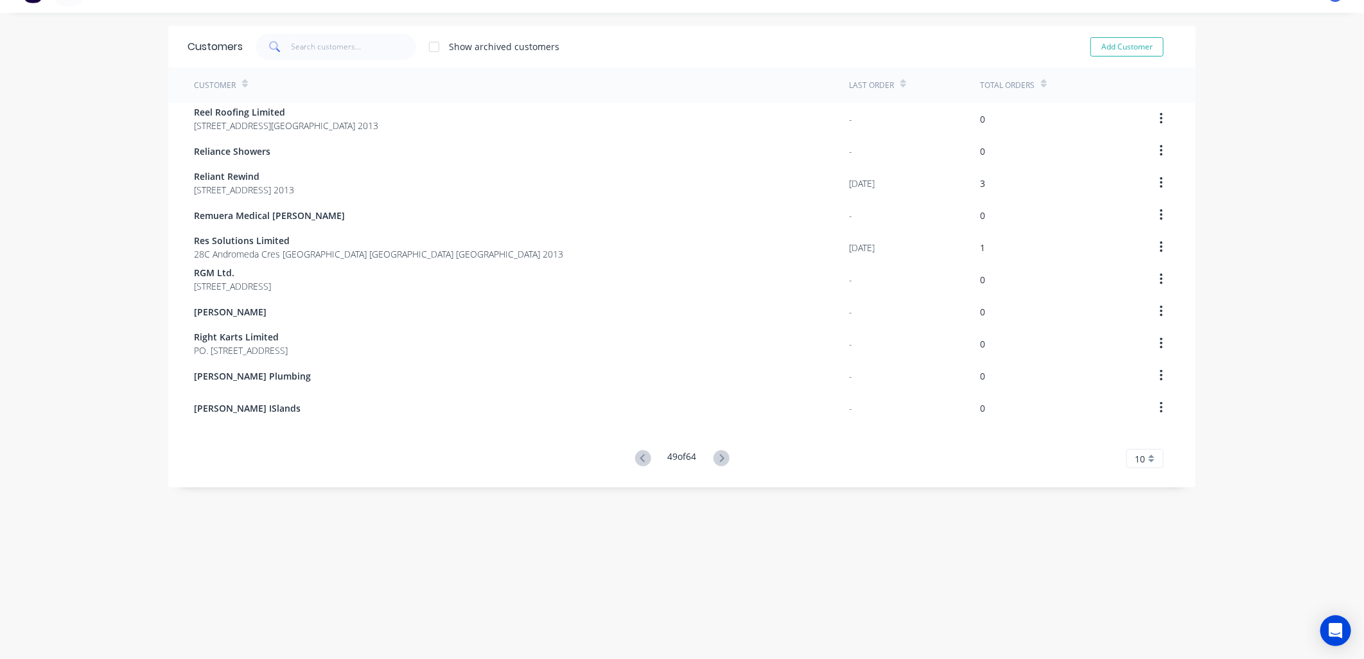
click at [719, 461] on icon at bounding box center [721, 458] width 4 height 8
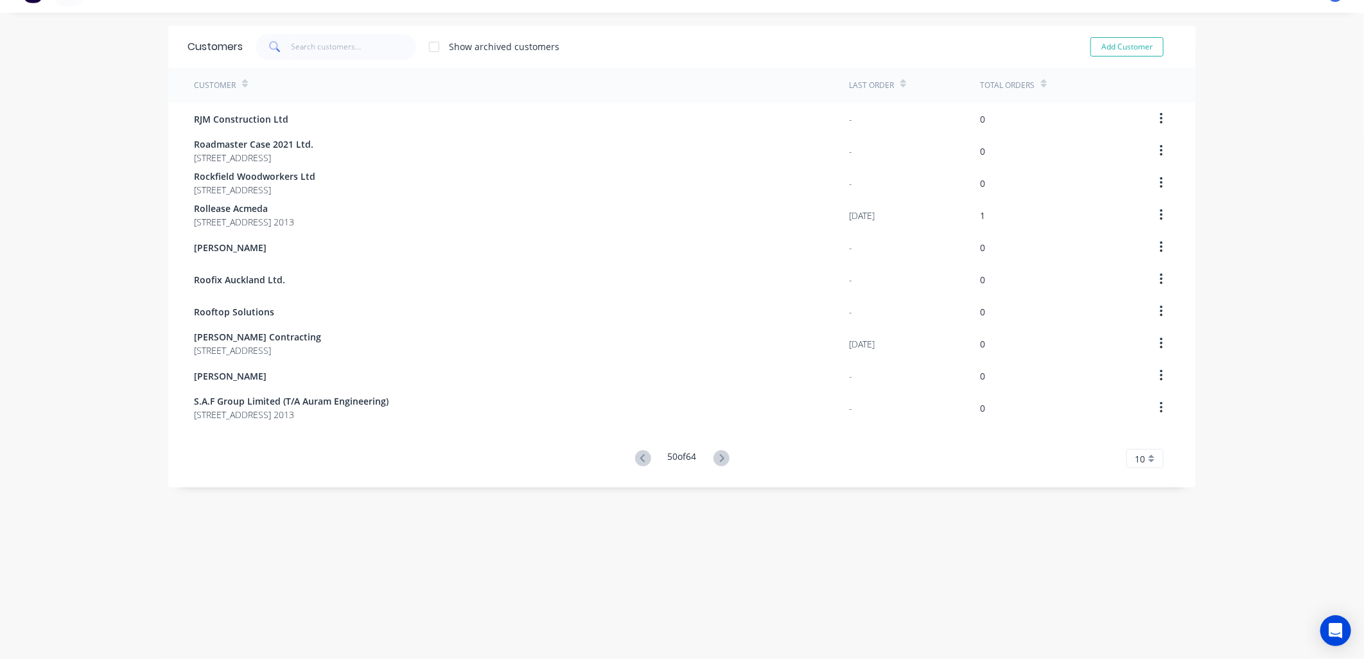
click at [640, 459] on icon at bounding box center [643, 458] width 16 height 16
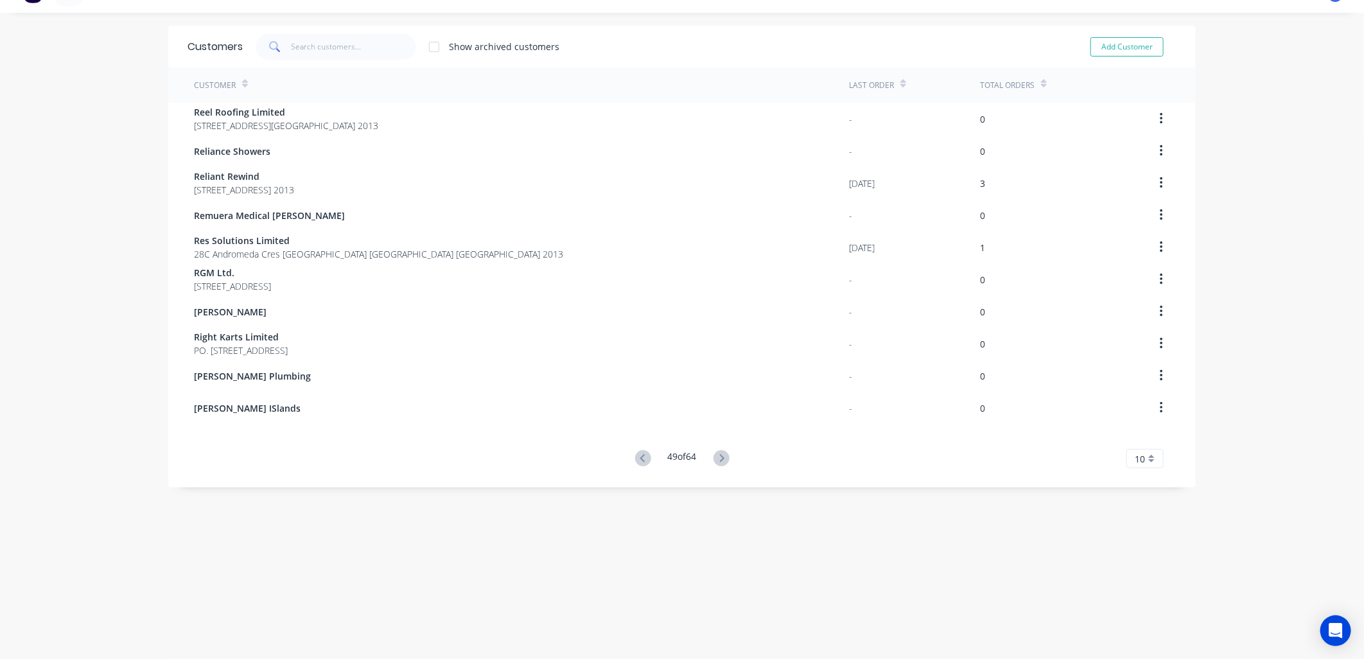
click at [235, 118] on span "Reel Roofing Limited" at bounding box center [286, 111] width 184 height 13
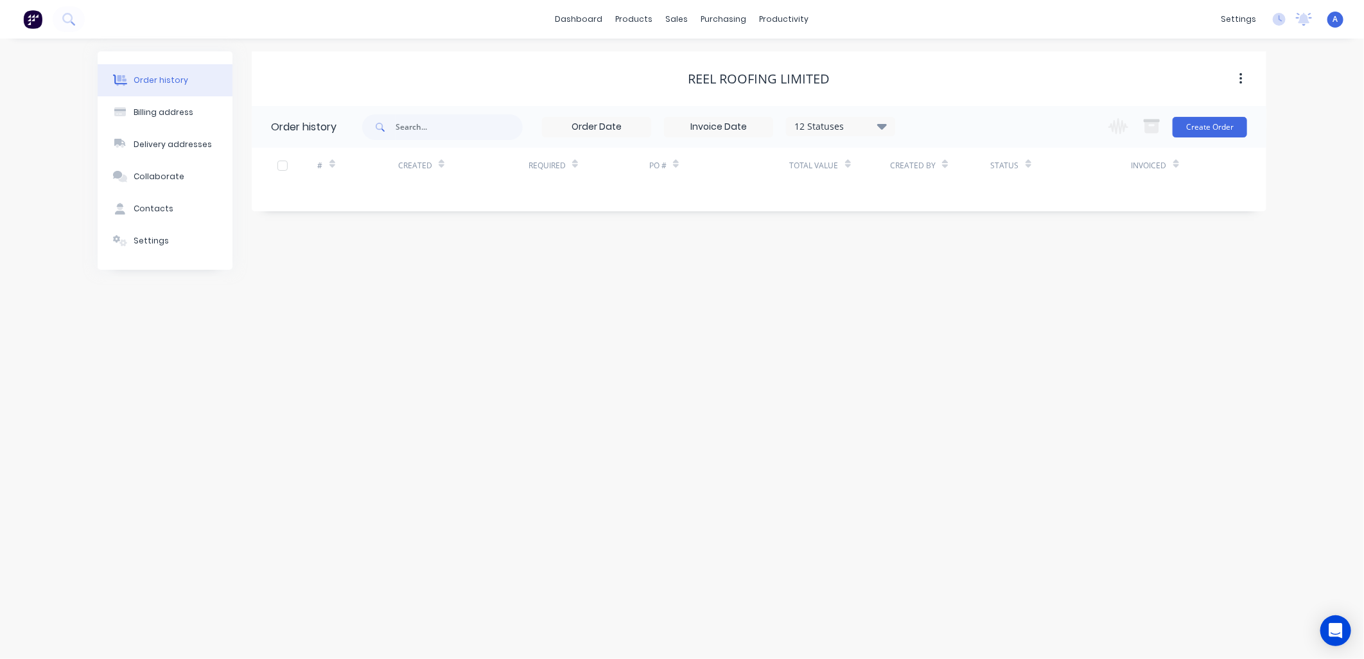
click at [152, 206] on div "Contacts" at bounding box center [154, 209] width 40 height 12
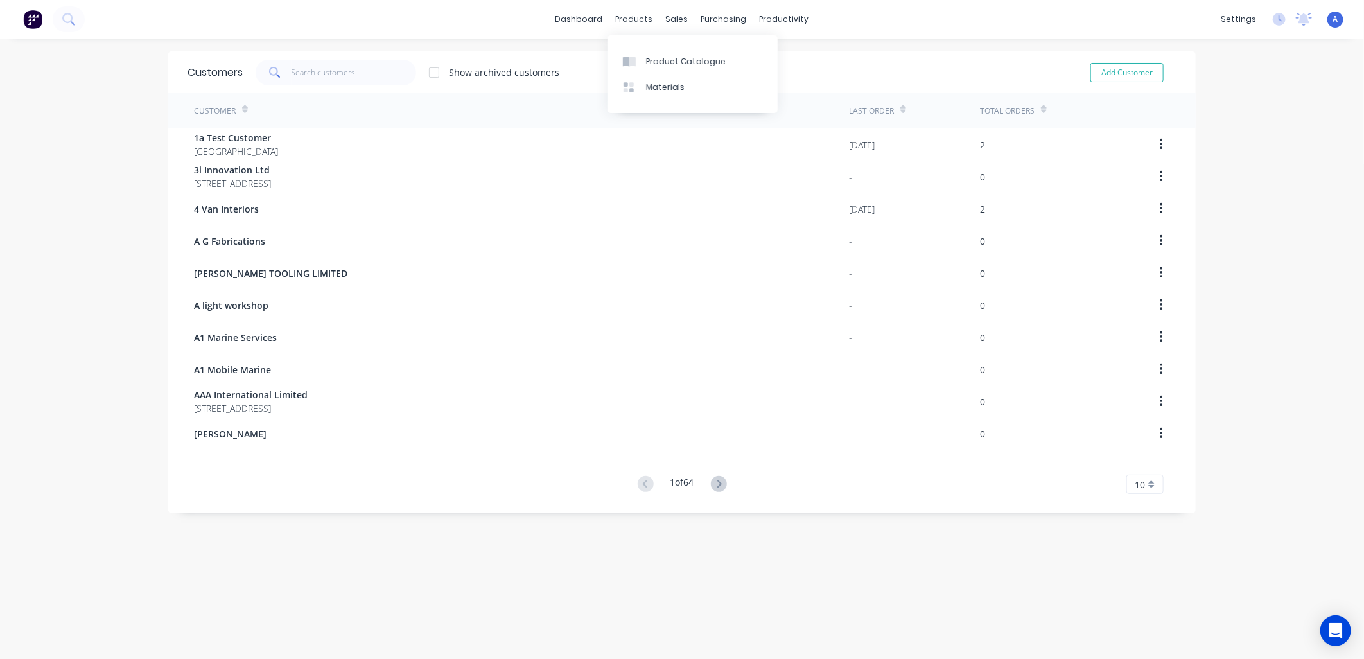
click at [620, 20] on div "products" at bounding box center [635, 19] width 50 height 19
click at [696, 56] on div "Sales Orders" at bounding box center [719, 62] width 53 height 12
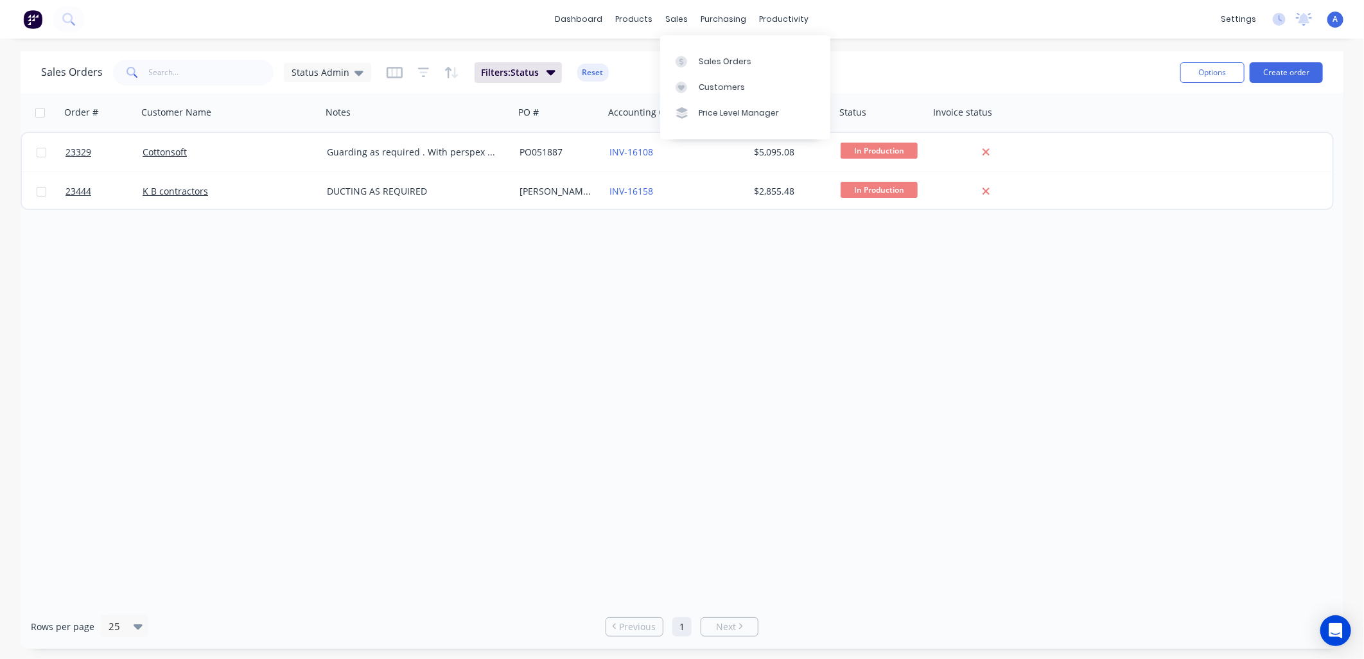
click at [683, 88] on icon at bounding box center [681, 88] width 6 height 6
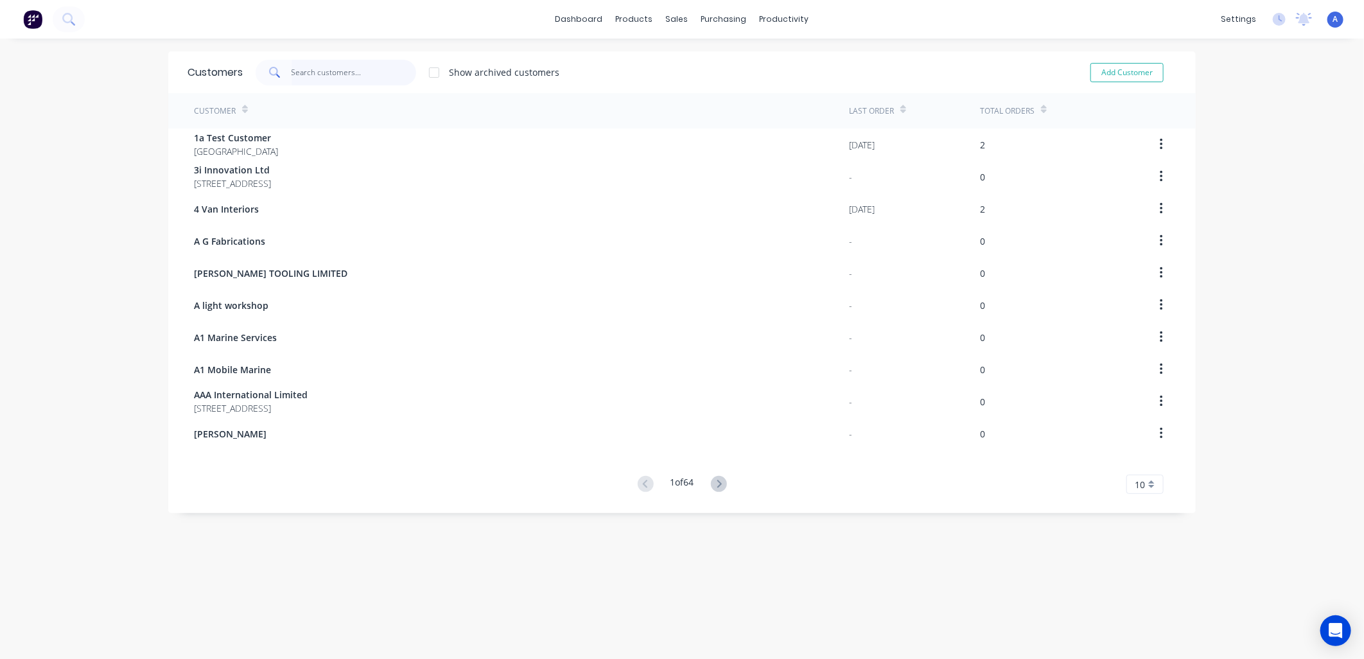
click at [365, 67] on input "text" at bounding box center [354, 73] width 125 height 26
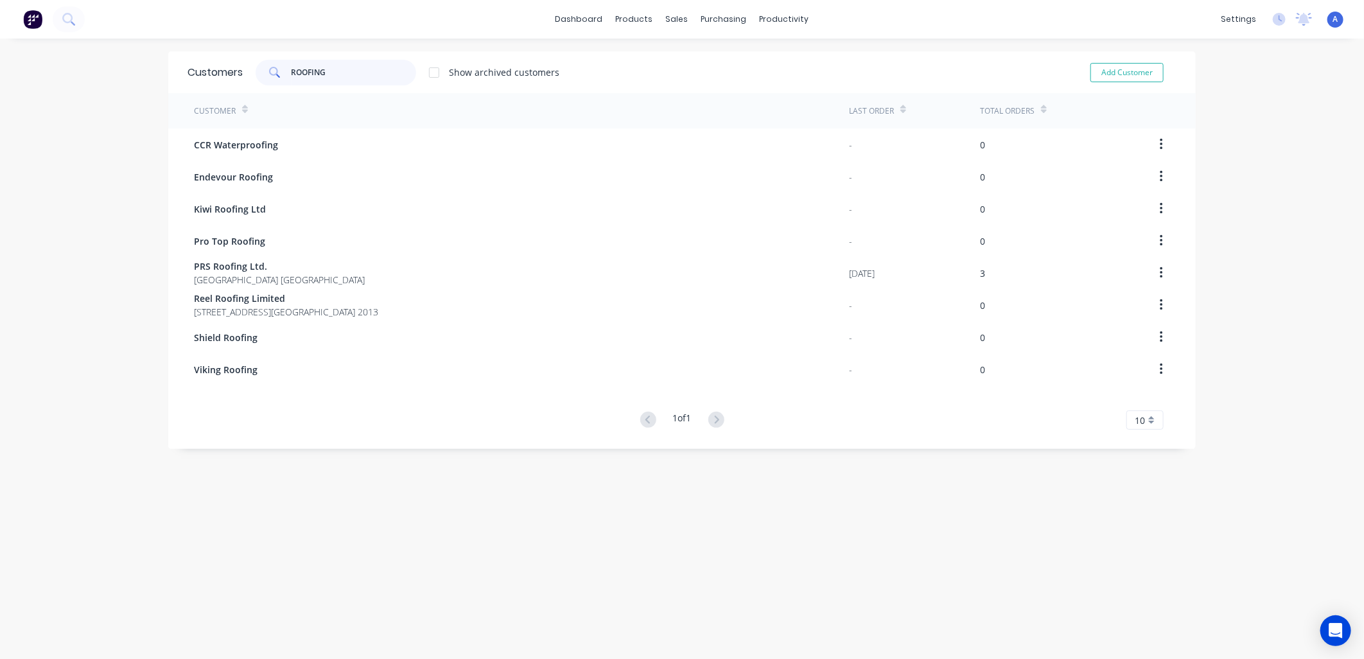
type input "ROOFING"
click at [238, 267] on span "PRS Roofing Ltd." at bounding box center [279, 266] width 171 height 13
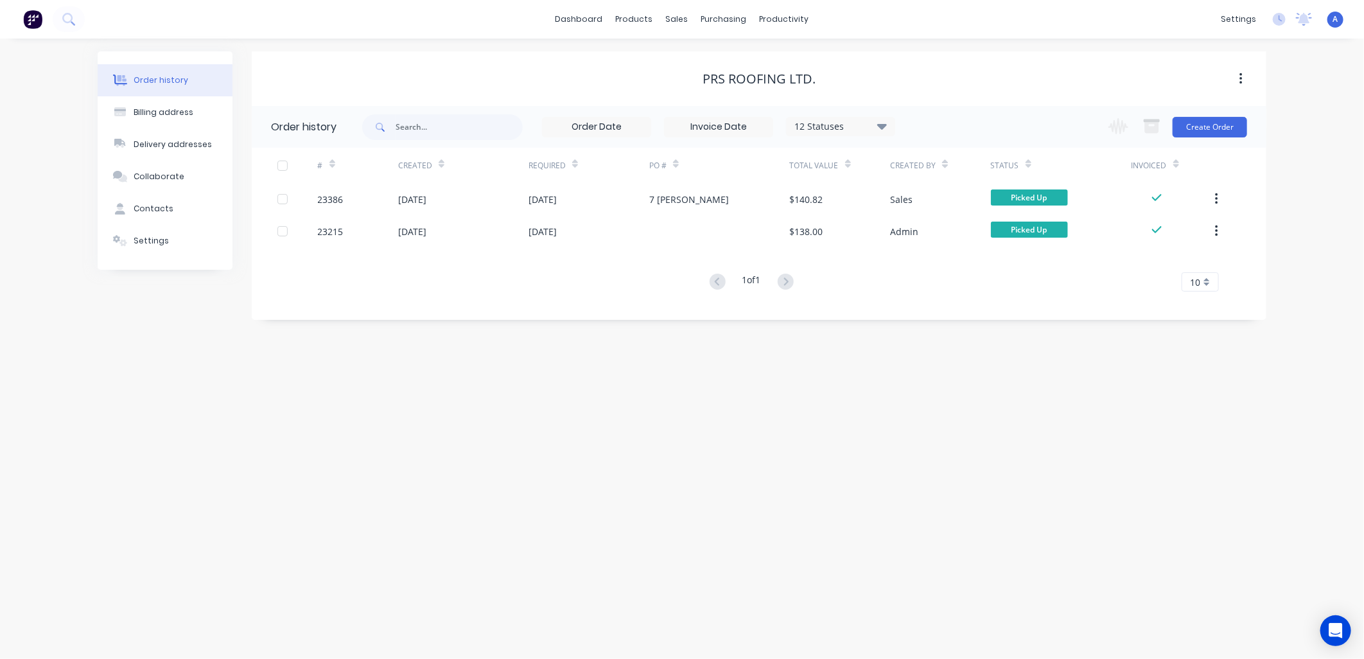
click at [318, 199] on div "23386" at bounding box center [331, 199] width 26 height 13
click at [713, 80] on link "Customers" at bounding box center [745, 88] width 170 height 26
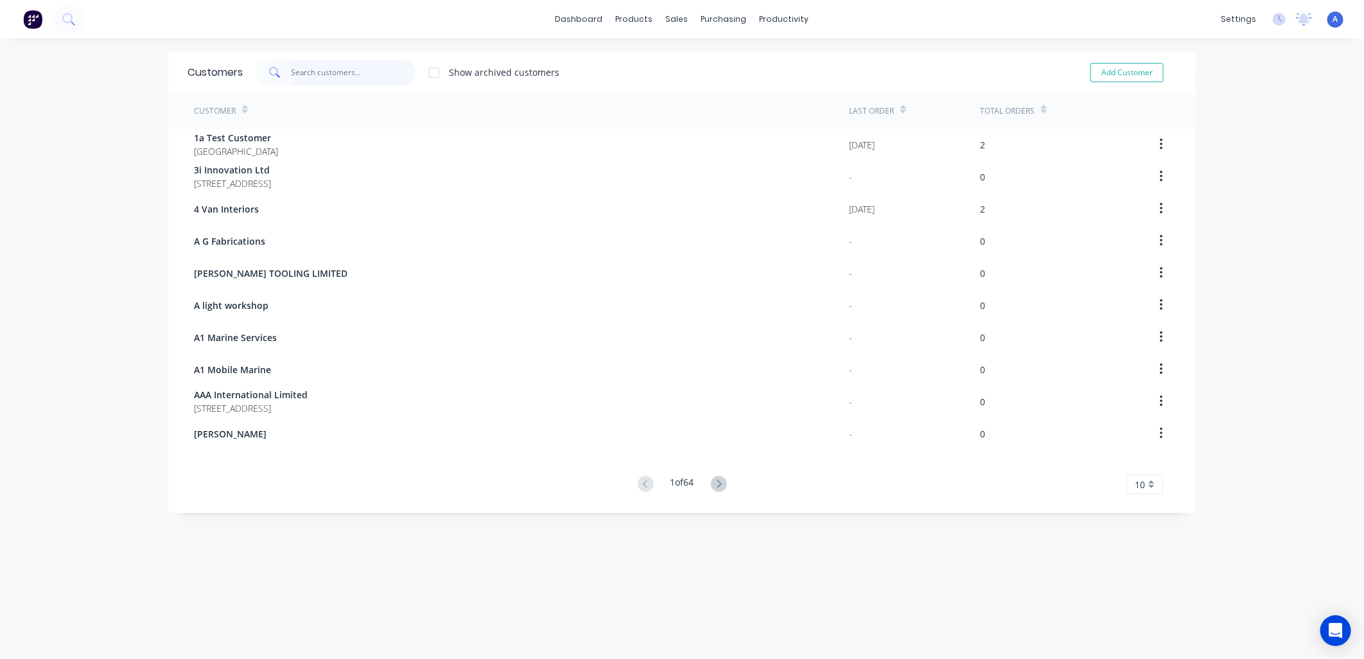
click at [312, 75] on input "text" at bounding box center [354, 73] width 125 height 26
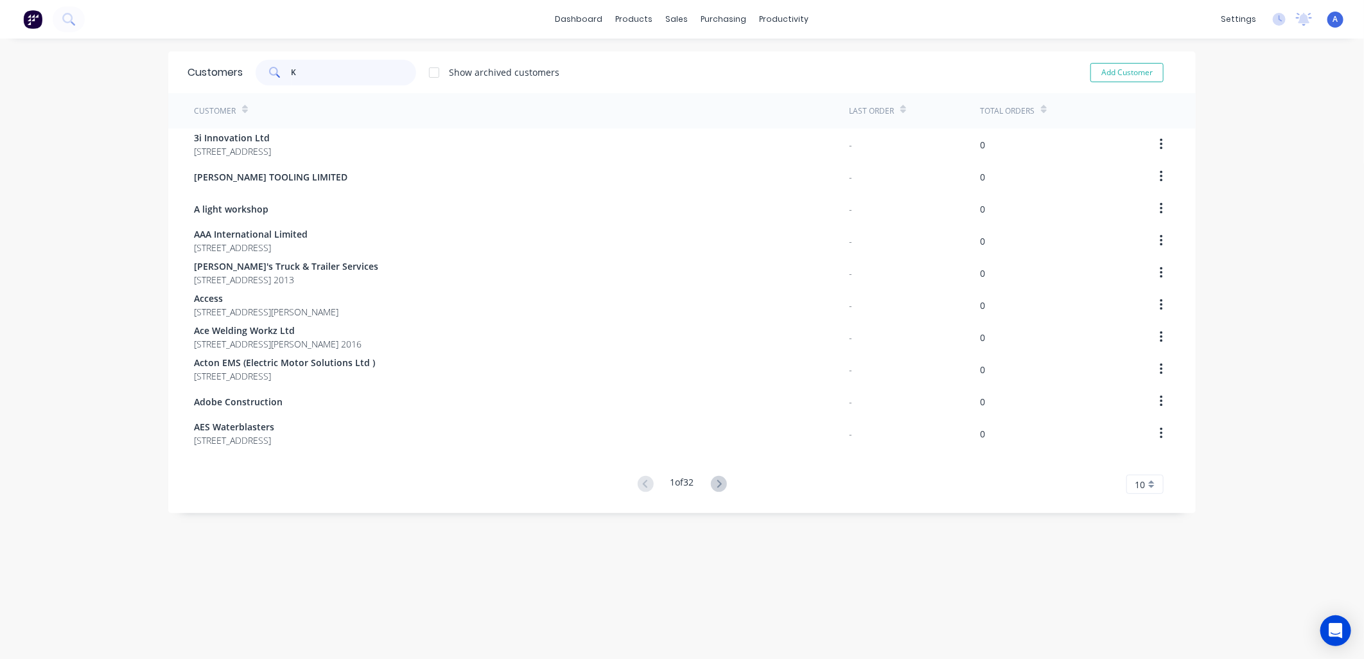
click at [312, 75] on input "K" at bounding box center [354, 73] width 125 height 26
click at [321, 75] on input "K" at bounding box center [354, 73] width 125 height 26
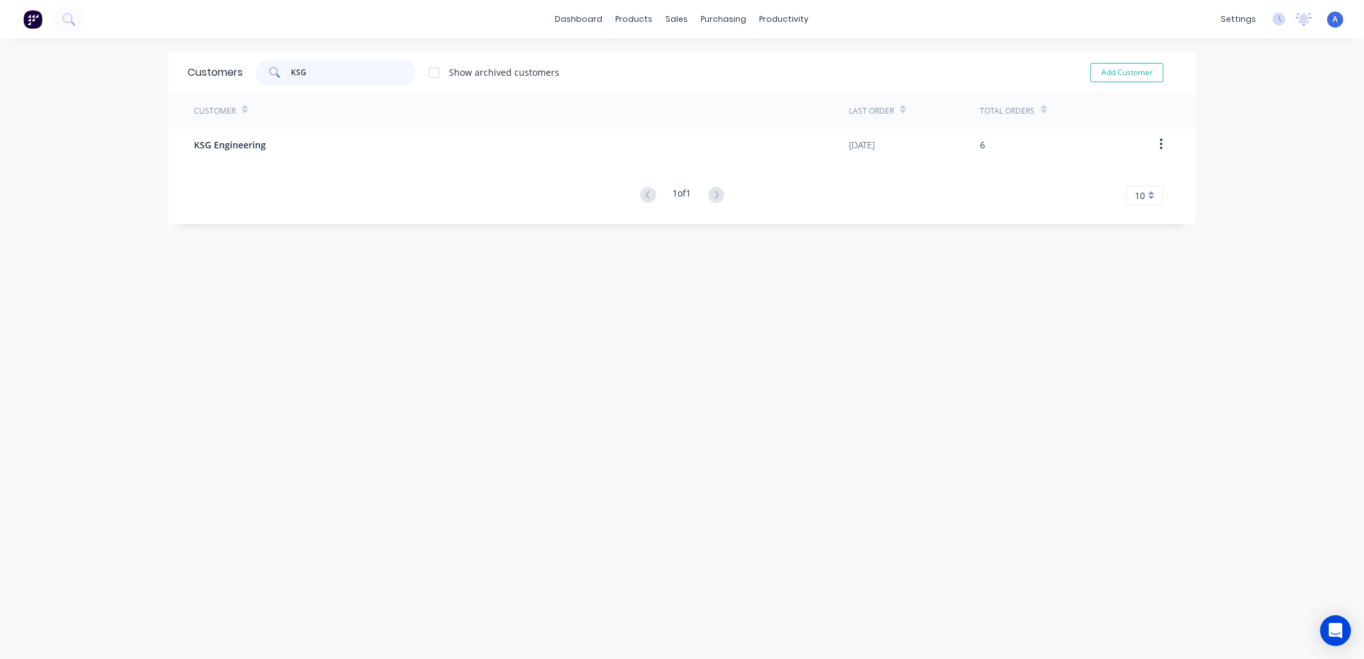
type input "KSG"
click at [234, 146] on span "KSG Engineering" at bounding box center [230, 144] width 72 height 13
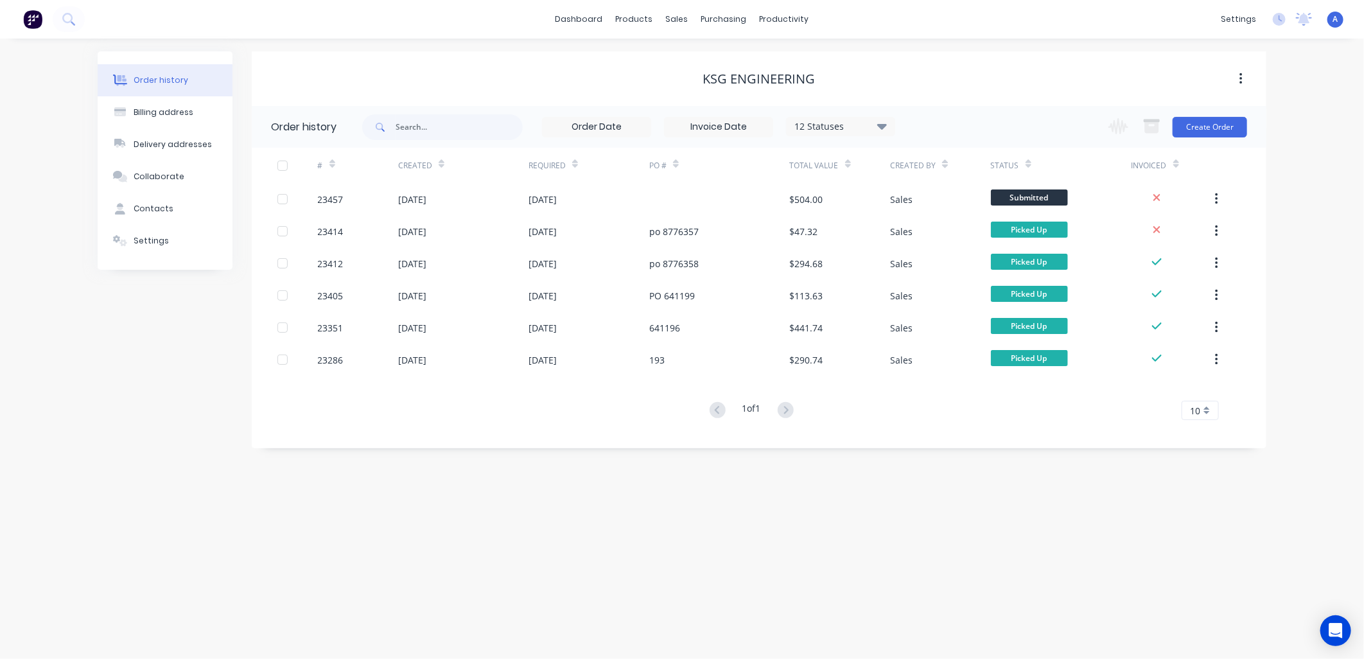
click at [170, 207] on button "Contacts" at bounding box center [165, 209] width 135 height 32
select select "AU"
select select "NZ"
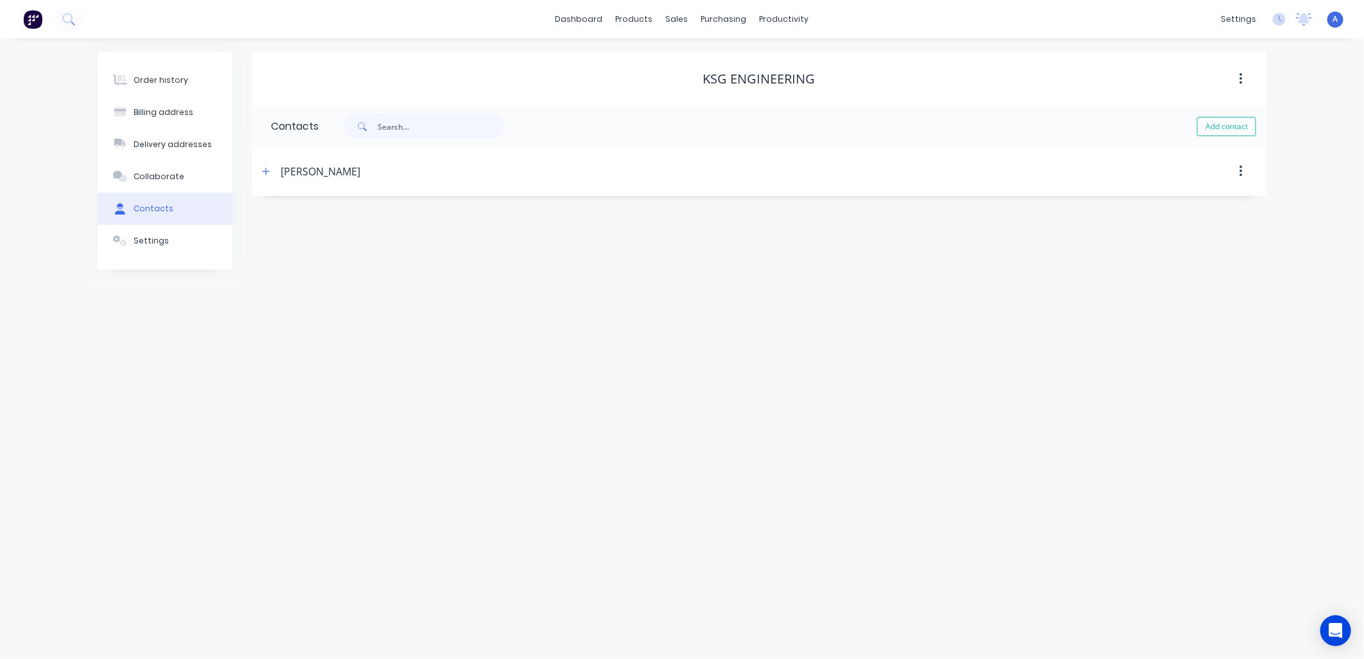
click at [267, 173] on icon "button" at bounding box center [266, 171] width 8 height 9
click at [200, 308] on div "Order history Billing address Delivery addresses Collaborate Contacts Settings" at bounding box center [165, 230] width 135 height 358
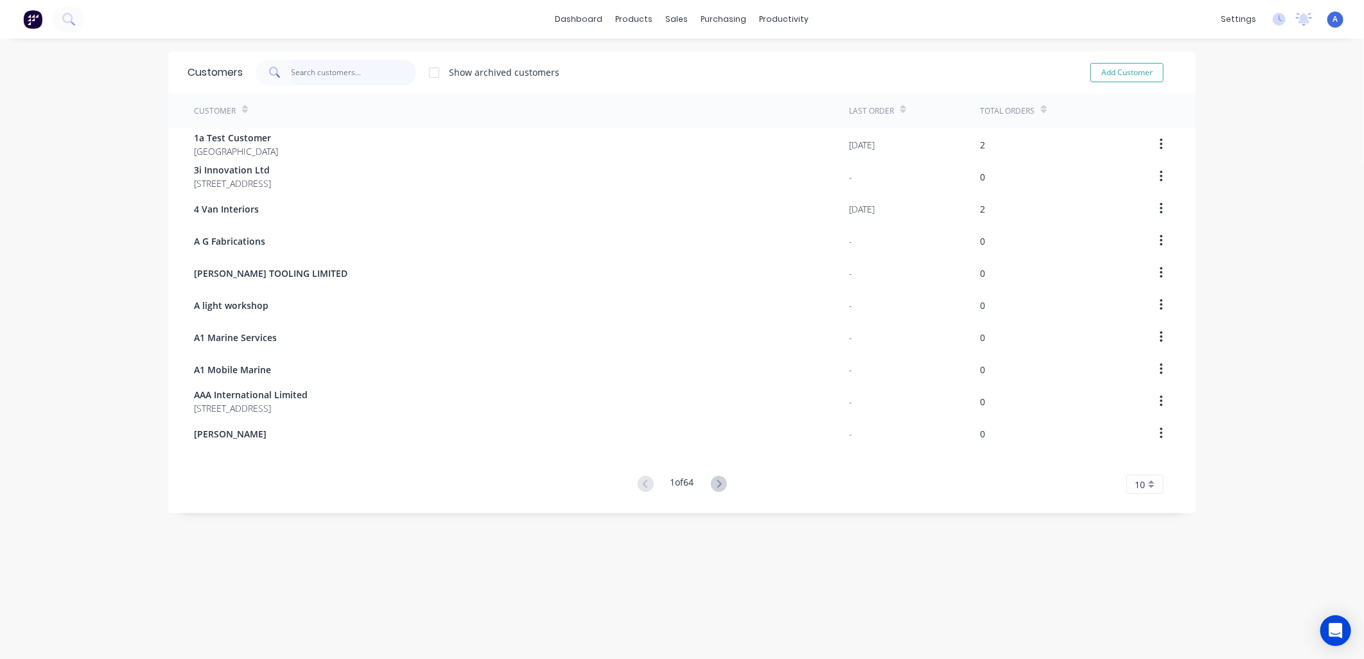
click at [301, 74] on input "text" at bounding box center [354, 73] width 125 height 26
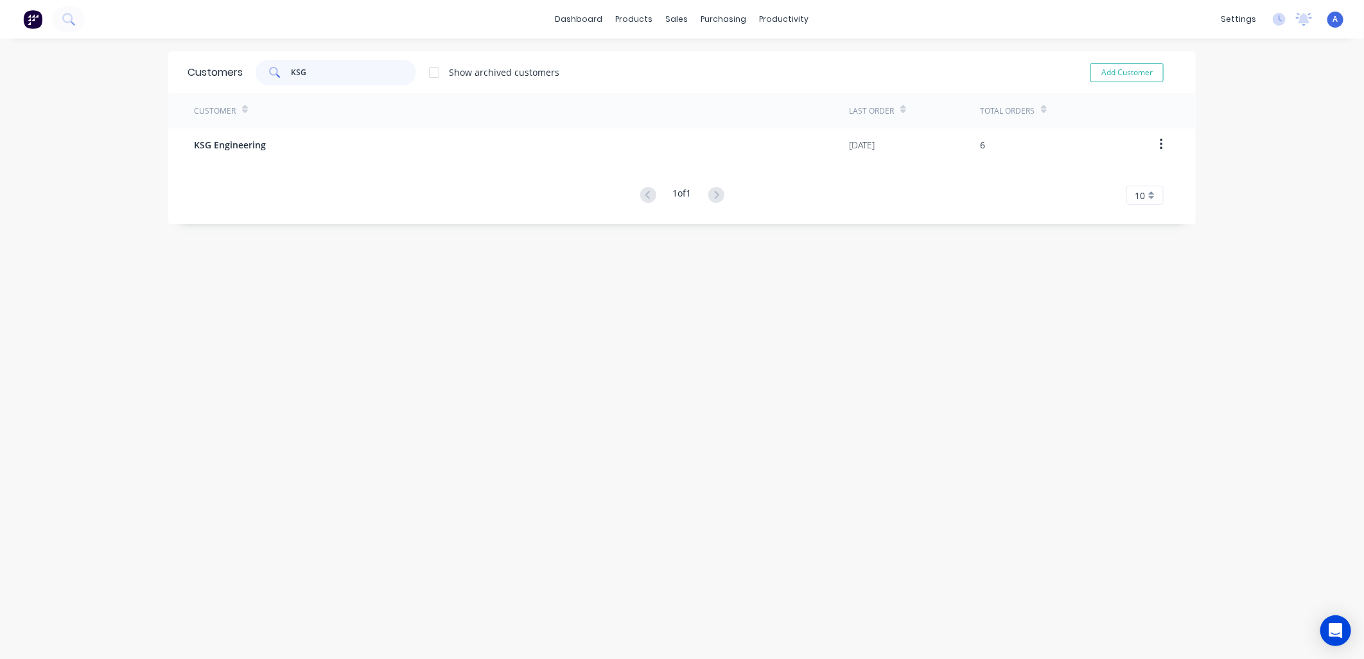
type input "KSG"
click at [246, 146] on span "KSG Engineering" at bounding box center [230, 144] width 72 height 13
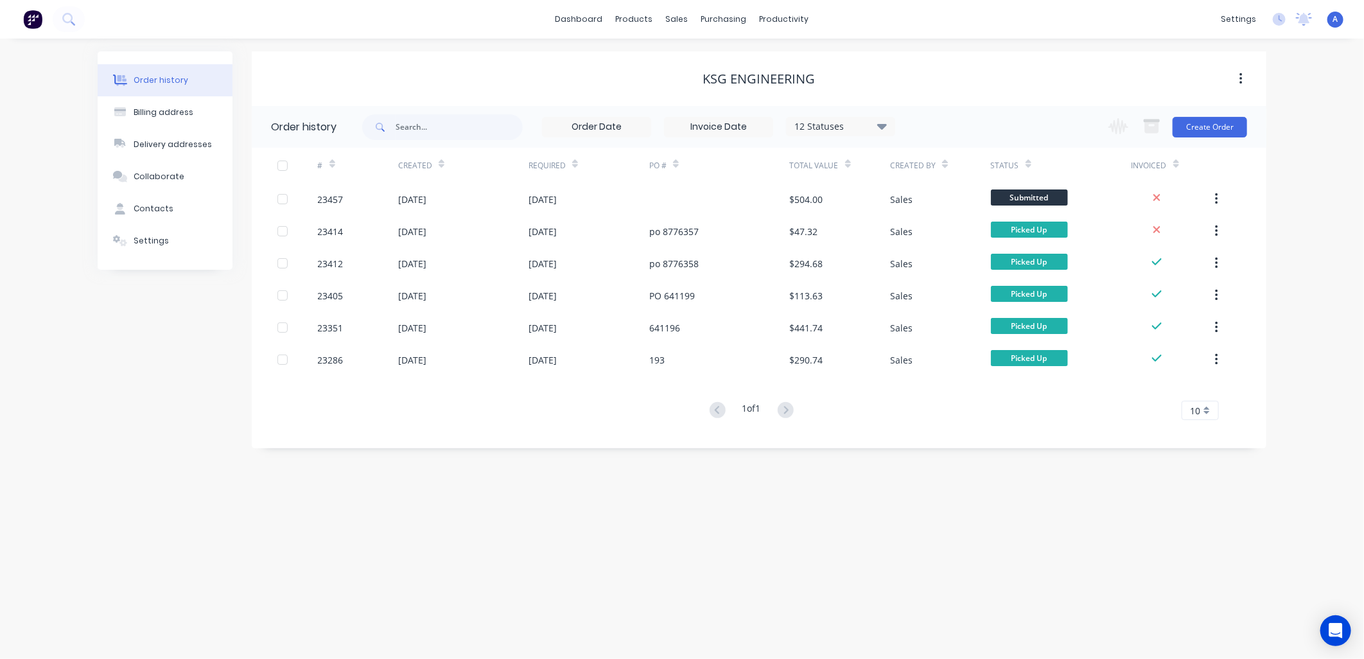
click at [321, 202] on div "23457" at bounding box center [331, 199] width 26 height 13
click at [419, 231] on div "[DATE]" at bounding box center [412, 231] width 28 height 13
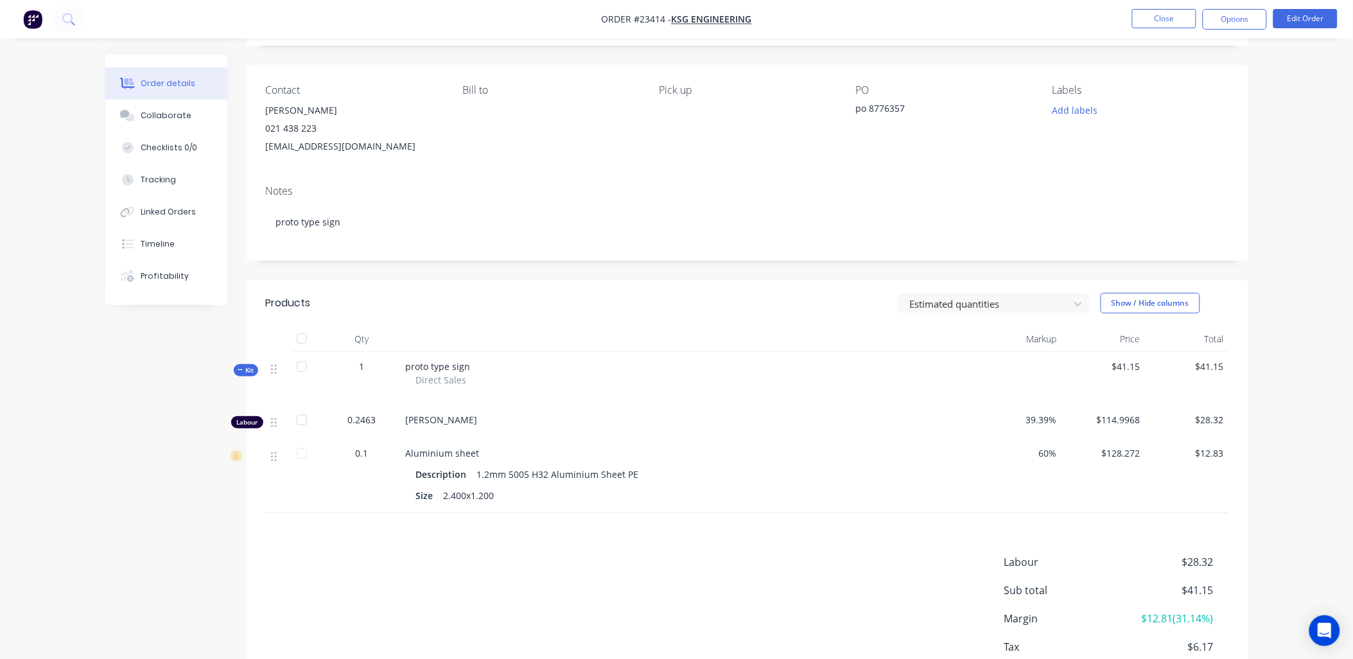
scroll to position [46, 0]
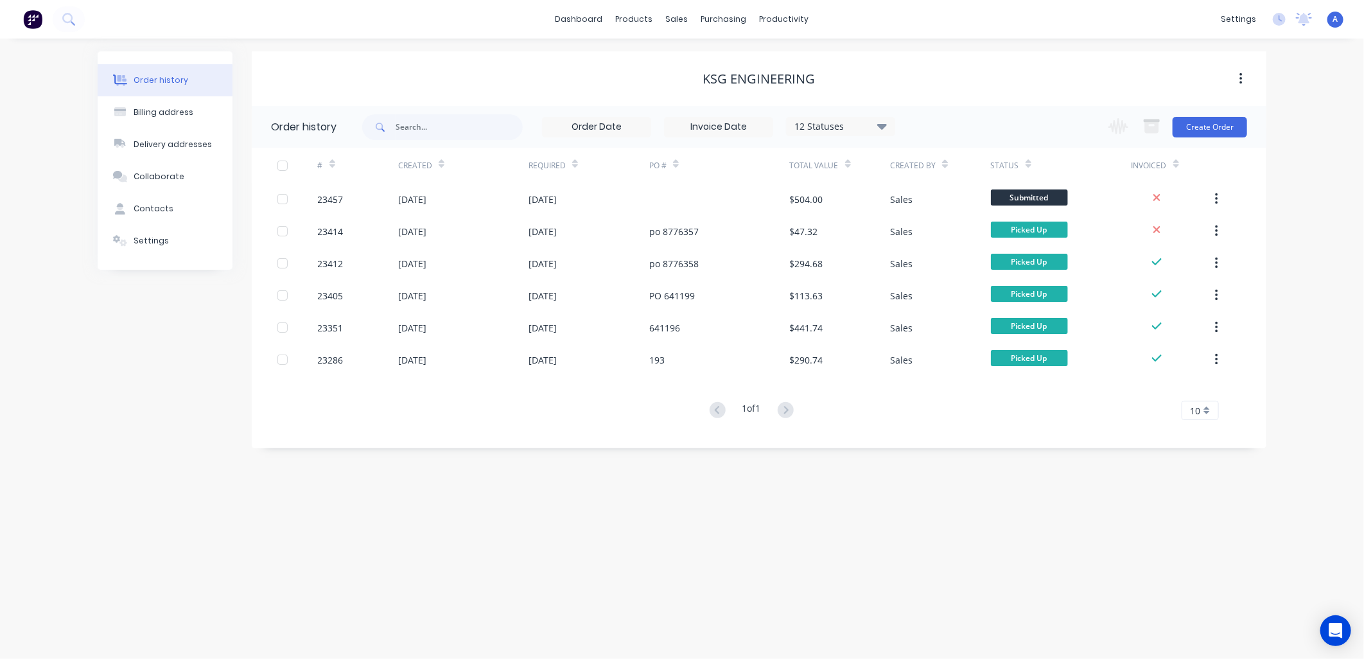
click at [421, 262] on div "[DATE]" at bounding box center [412, 263] width 28 height 13
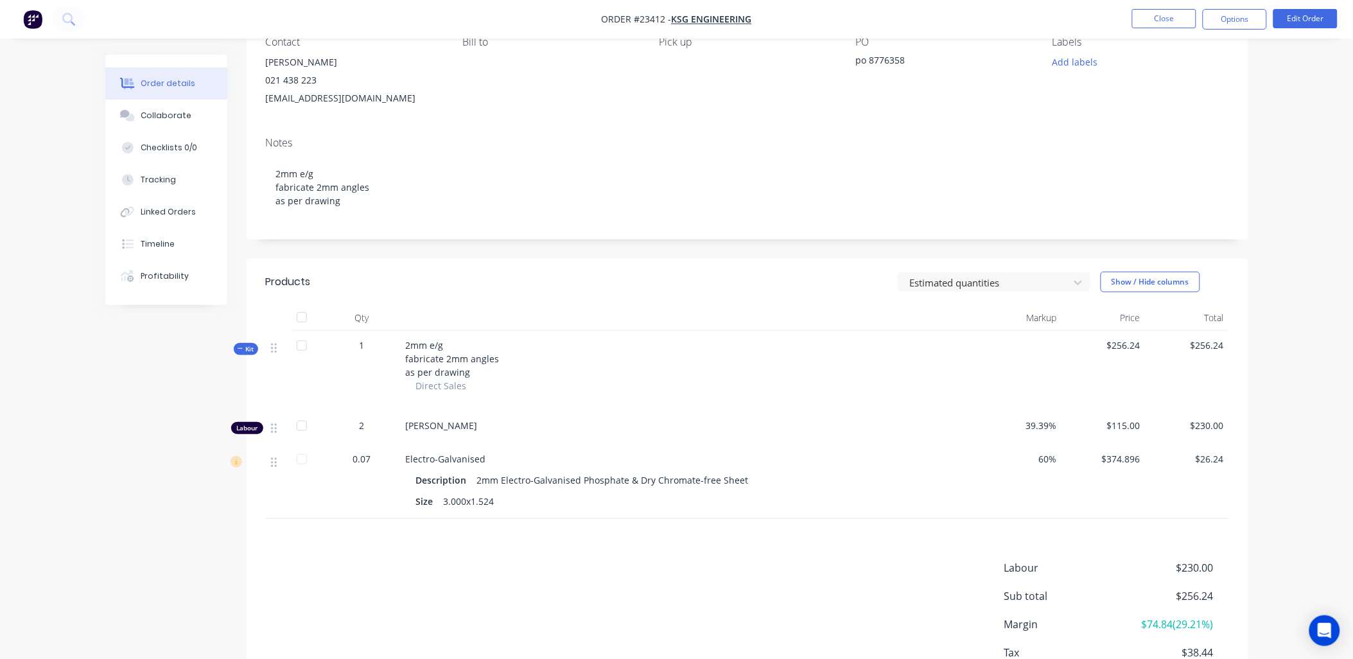
scroll to position [101, 0]
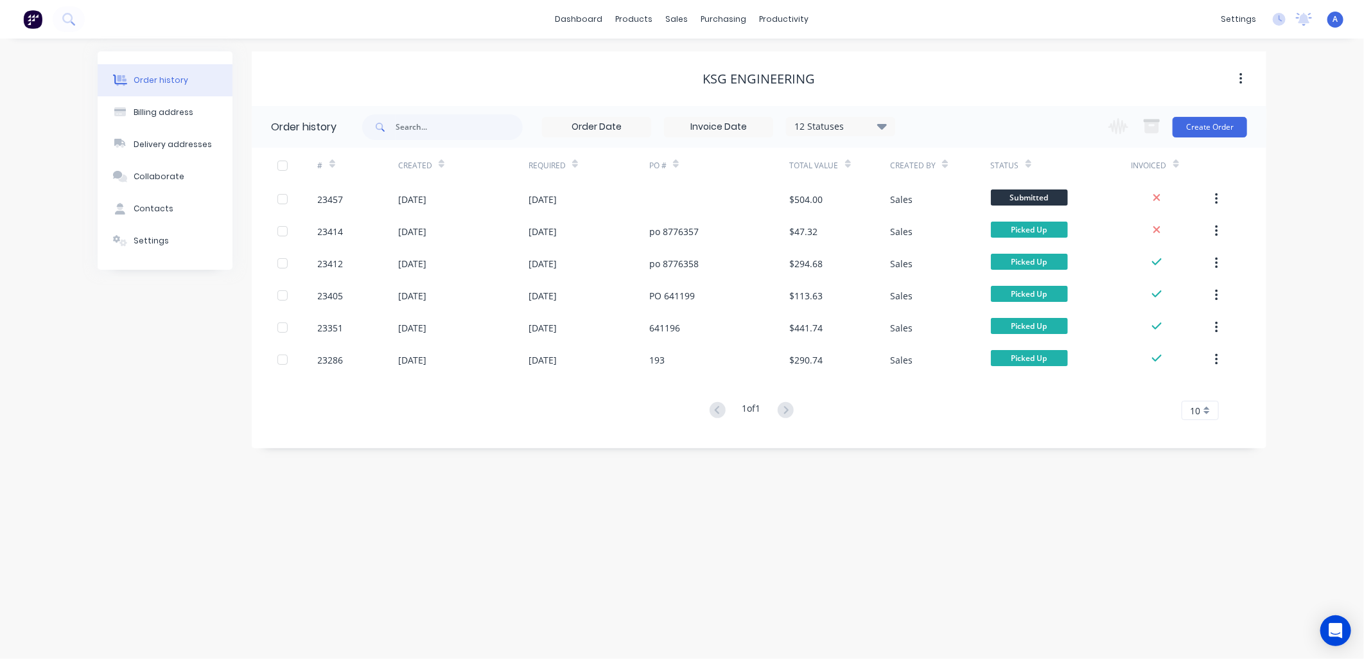
click at [412, 297] on div "[DATE]" at bounding box center [412, 295] width 28 height 13
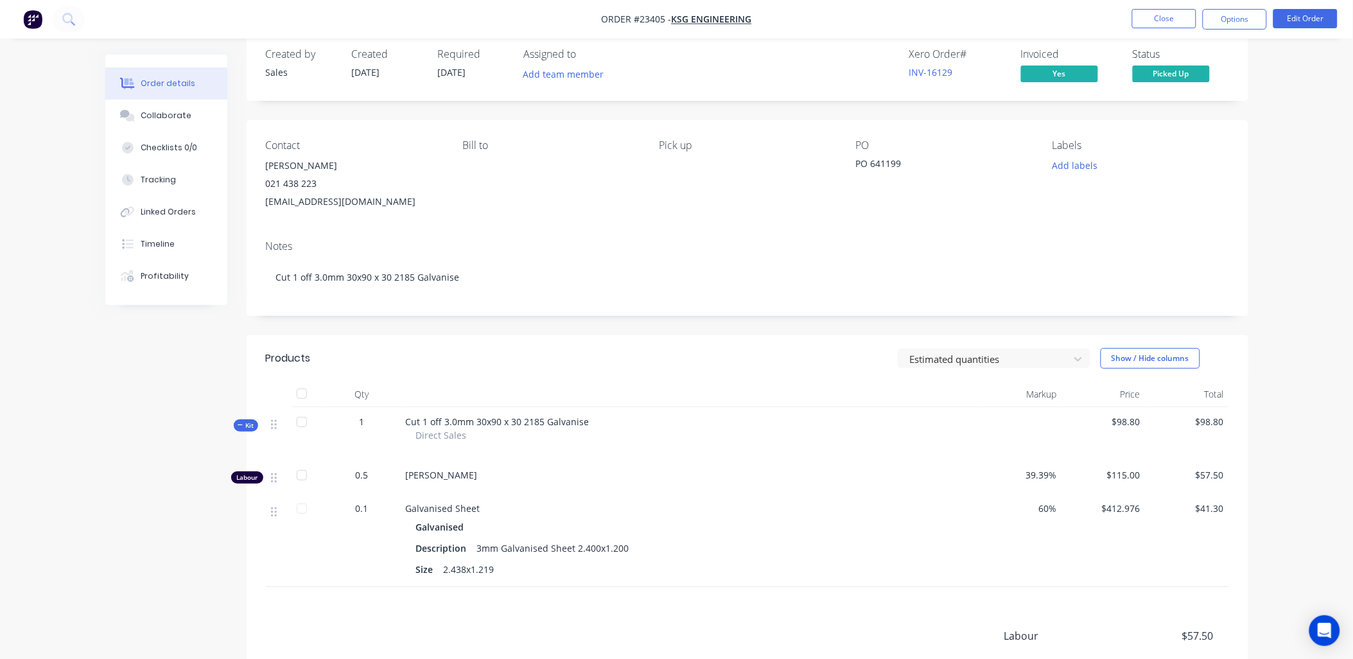
scroll to position [20, 0]
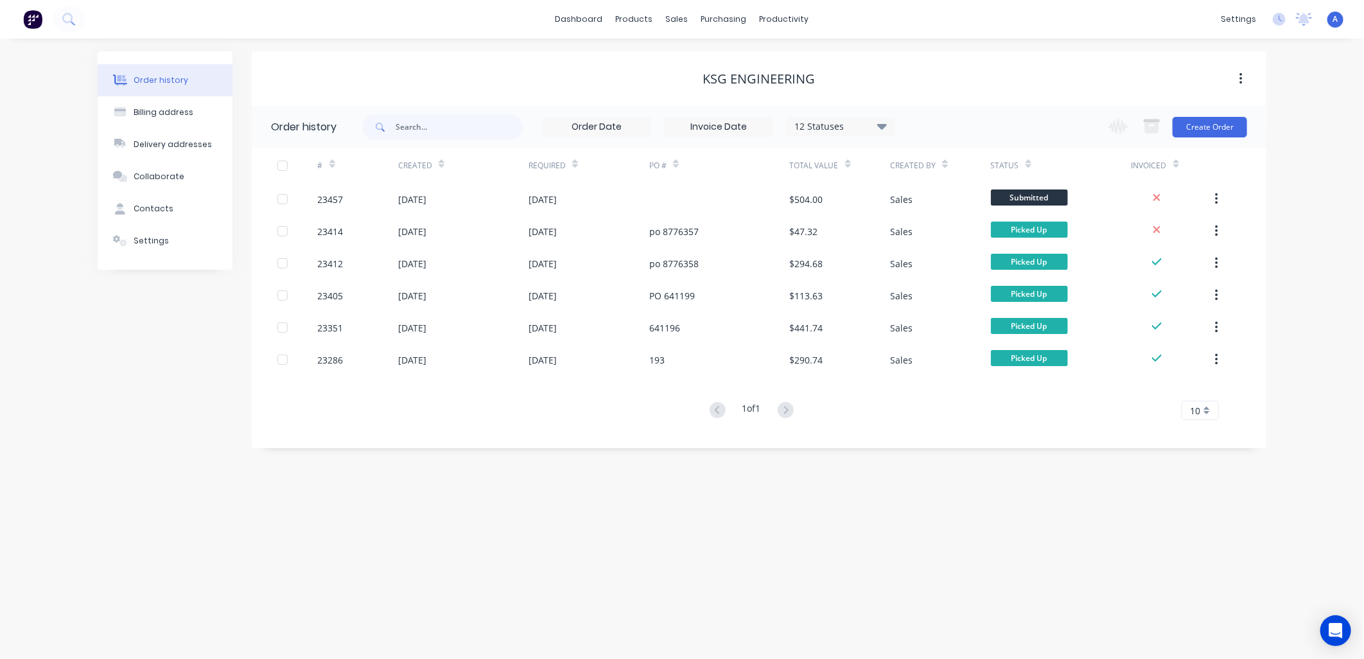
click at [427, 264] on div "[DATE]" at bounding box center [412, 263] width 28 height 13
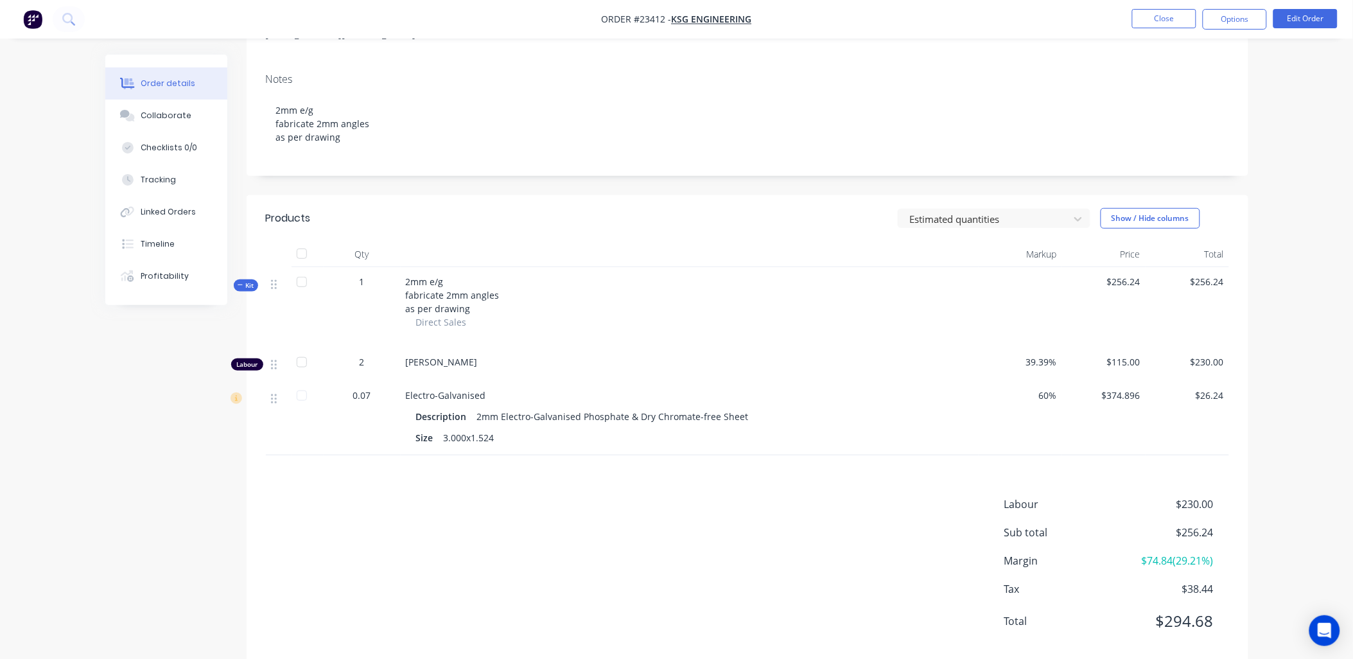
scroll to position [215, 0]
